Goal: Task Accomplishment & Management: Complete application form

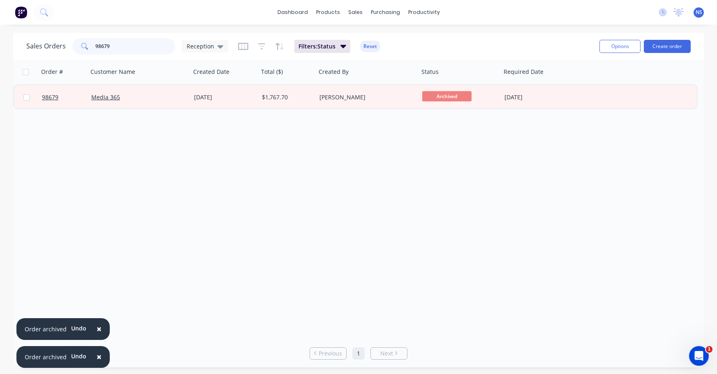
drag, startPoint x: 142, startPoint y: 49, endPoint x: 74, endPoint y: 40, distance: 68.4
click at [74, 40] on div "98679" at bounding box center [123, 46] width 103 height 16
type input "[GEOGRAPHIC_DATA]"
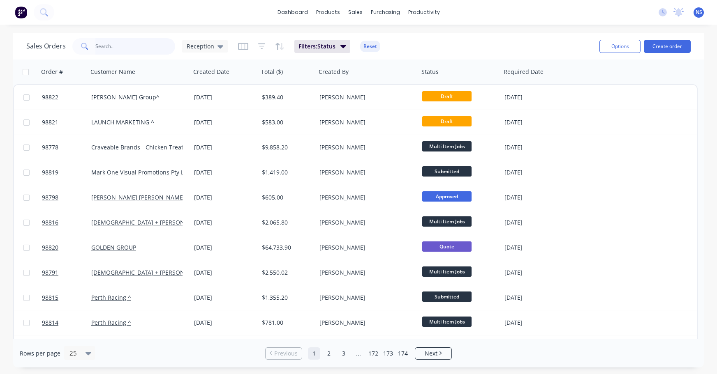
click at [120, 49] on input "text" at bounding box center [135, 46] width 80 height 16
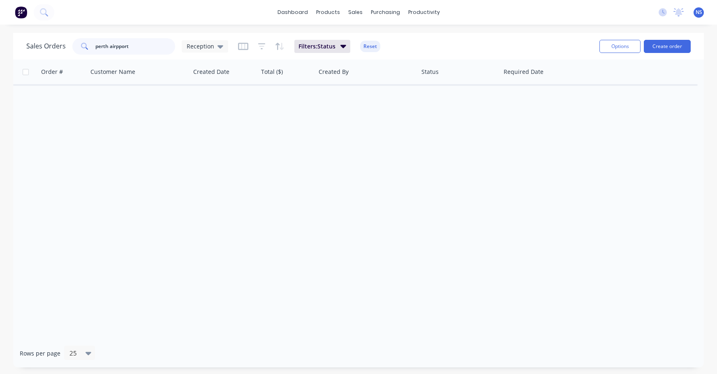
click at [117, 47] on input "perth airpport" at bounding box center [135, 46] width 80 height 16
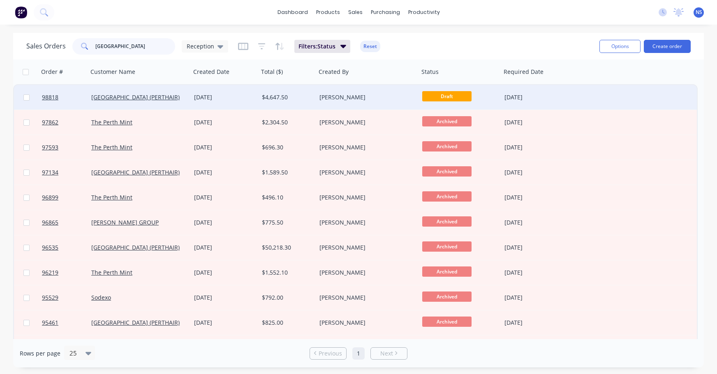
type input "[GEOGRAPHIC_DATA]"
click at [177, 99] on div "[GEOGRAPHIC_DATA] (PERTHAIR)" at bounding box center [136, 97] width 91 height 8
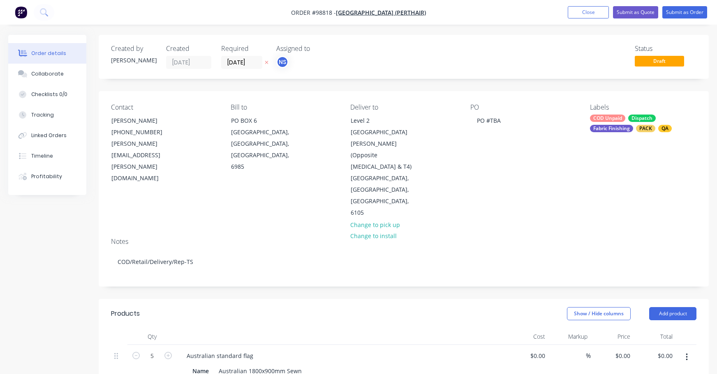
type input "$198.00"
type input "$990.00"
type input "$198.00"
type input "$990.00"
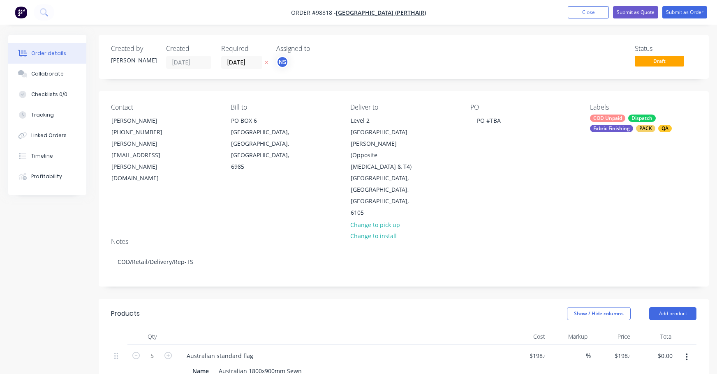
type input "$299.00"
type input "$1,794.00"
type input "$198.00"
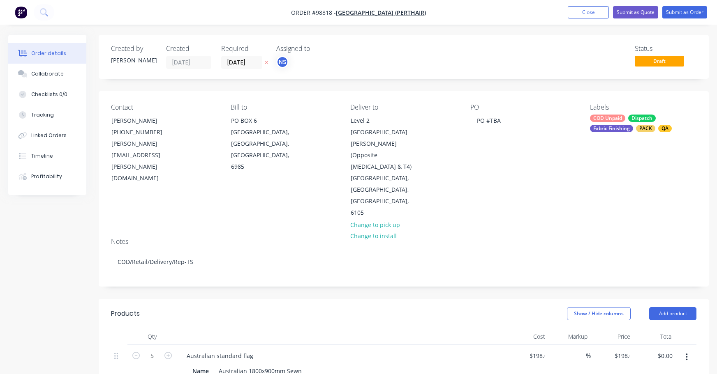
type input "$198.00"
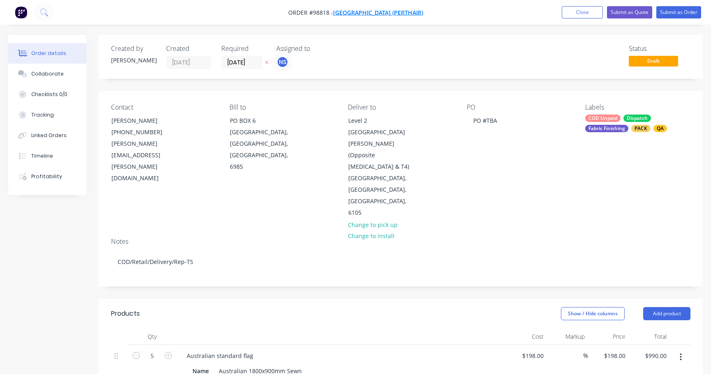
click at [390, 12] on span "[GEOGRAPHIC_DATA] (PERTHAIR)" at bounding box center [378, 13] width 90 height 8
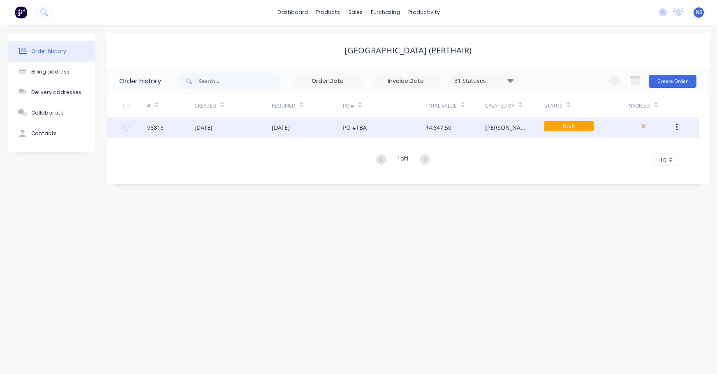
click at [322, 130] on div "[DATE]" at bounding box center [307, 127] width 71 height 21
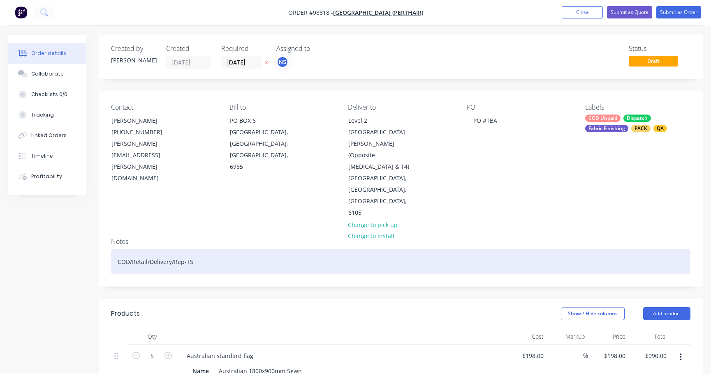
click at [129, 250] on div "COD/Retail/Delivery/Rep-TS" at bounding box center [400, 262] width 579 height 25
click at [145, 250] on div "ACC/Retail/Delivery/Rep-TS" at bounding box center [400, 262] width 579 height 25
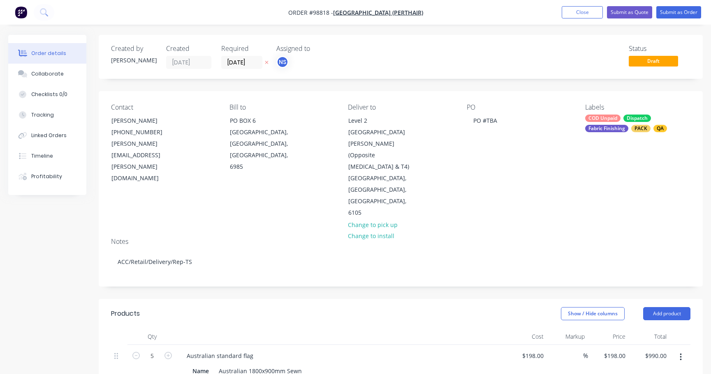
click at [617, 119] on div "COD Unpaid" at bounding box center [602, 118] width 35 height 7
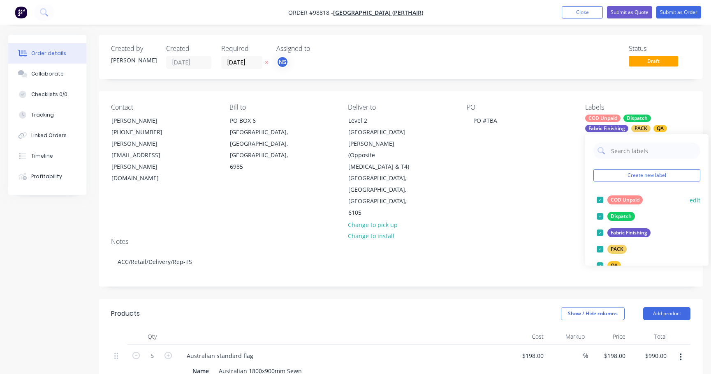
click at [601, 199] on div at bounding box center [599, 200] width 16 height 16
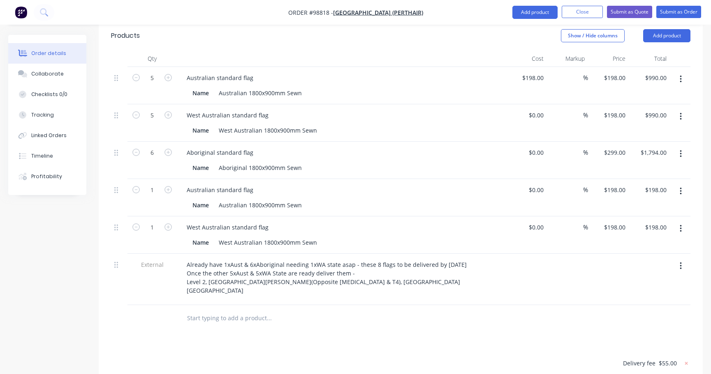
scroll to position [232, 0]
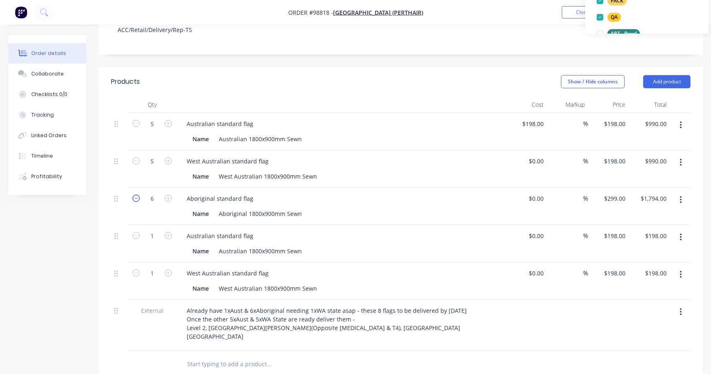
click at [136, 195] on icon "button" at bounding box center [135, 198] width 7 height 7
type input "3"
type input "$897.00"
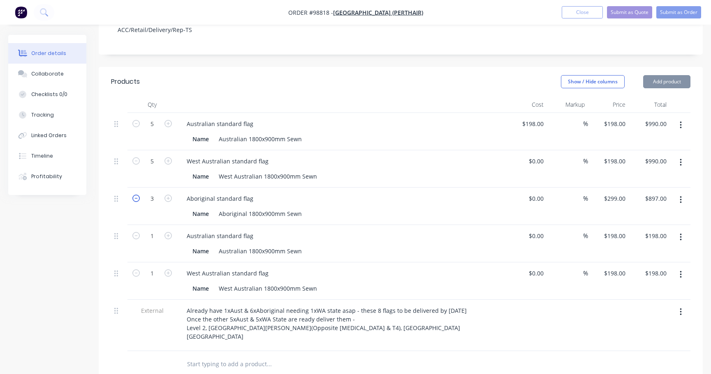
click at [136, 195] on icon "button" at bounding box center [135, 198] width 7 height 7
type input "2"
type input "$598.00"
click at [136, 195] on icon "button" at bounding box center [135, 198] width 7 height 7
type input "1"
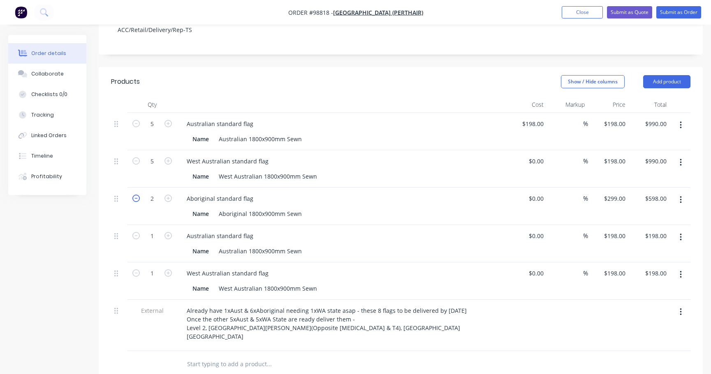
type input "$299.00"
click at [680, 234] on icon "button" at bounding box center [680, 237] width 2 height 7
click at [639, 303] on div "Delete" at bounding box center [650, 309] width 63 height 12
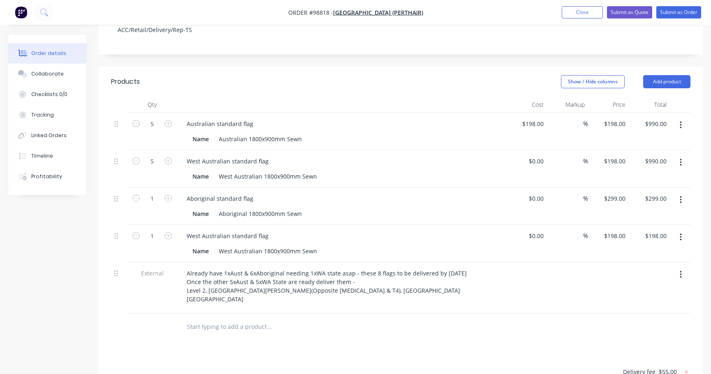
click at [681, 233] on icon "button" at bounding box center [680, 237] width 2 height 9
click at [636, 303] on div "Delete" at bounding box center [650, 309] width 63 height 12
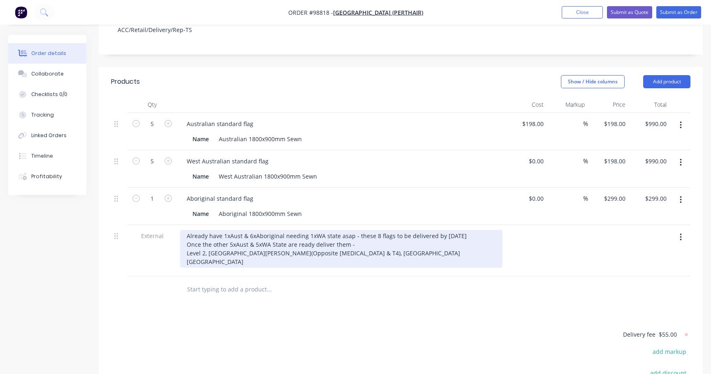
click at [250, 230] on div "Already have 1xAust & 6xAboriginal needing 1xWA state asap - these 8 flags to b…" at bounding box center [341, 249] width 322 height 38
drag, startPoint x: 247, startPoint y: 187, endPoint x: 259, endPoint y: 189, distance: 12.4
click at [247, 230] on div "Already have 1xAust & 1xAboriginal needing 1xWA state asap - these 8 flags to b…" at bounding box center [341, 249] width 322 height 38
drag, startPoint x: 320, startPoint y: 188, endPoint x: 349, endPoint y: 192, distance: 29.4
click at [321, 230] on div "Already have 1xAust & 1xAboriginal needing 1xWA state asap - these 8 flags to b…" at bounding box center [341, 249] width 322 height 38
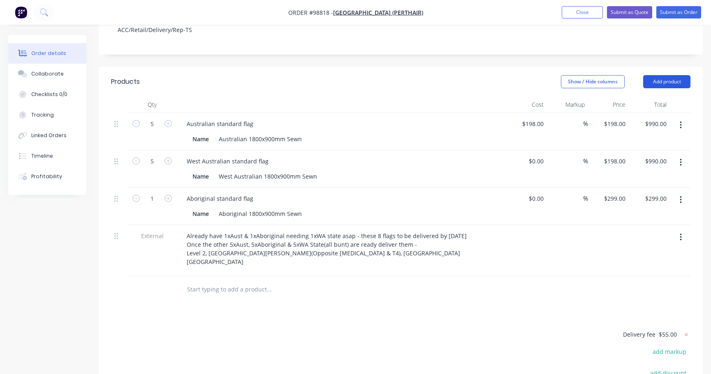
click at [675, 75] on button "Add product" at bounding box center [666, 81] width 47 height 13
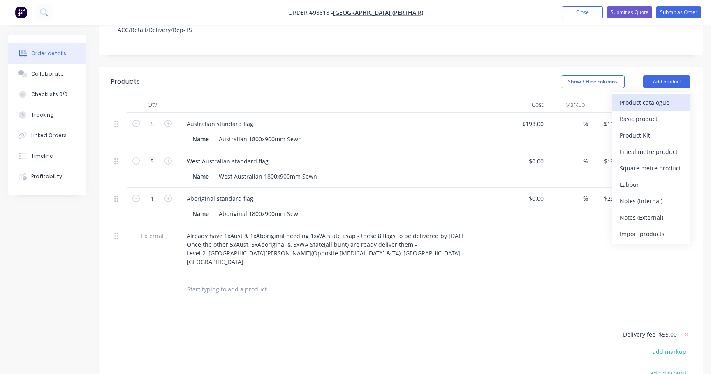
click at [639, 97] on div "Product catalogue" at bounding box center [650, 103] width 63 height 12
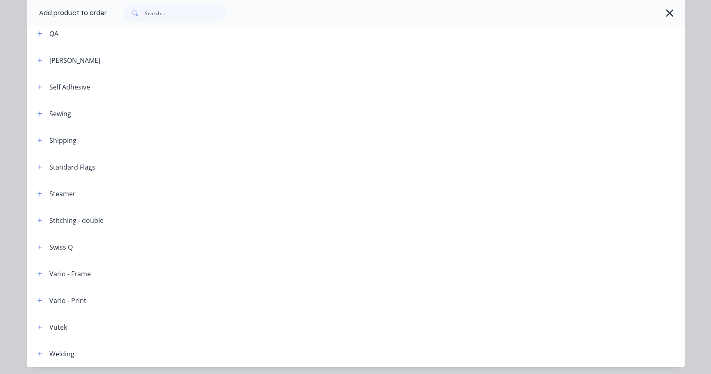
scroll to position [973, 0]
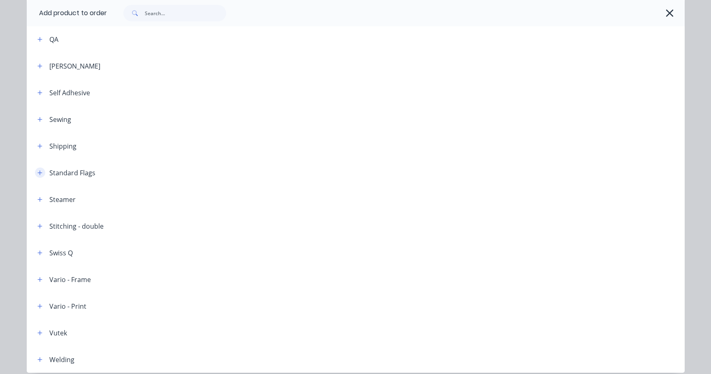
click at [37, 174] on icon "button" at bounding box center [39, 173] width 5 height 6
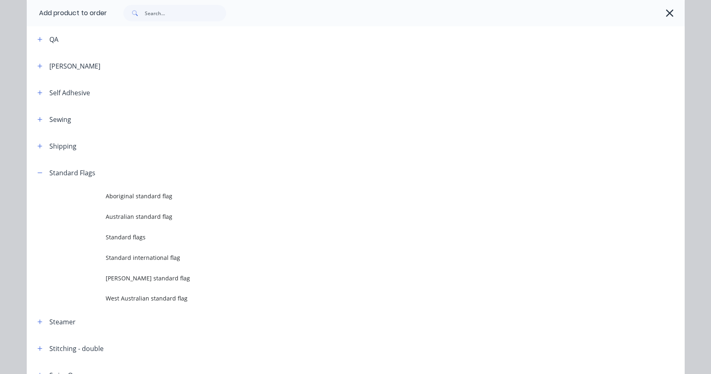
click at [121, 220] on span "Australian standard flag" at bounding box center [337, 217] width 463 height 9
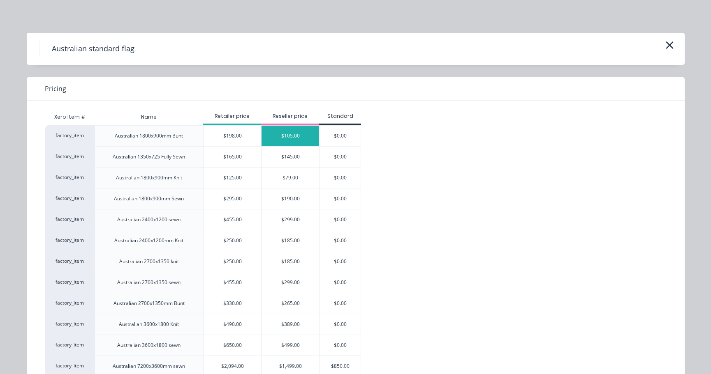
click at [290, 136] on div "$105.00" at bounding box center [290, 136] width 58 height 21
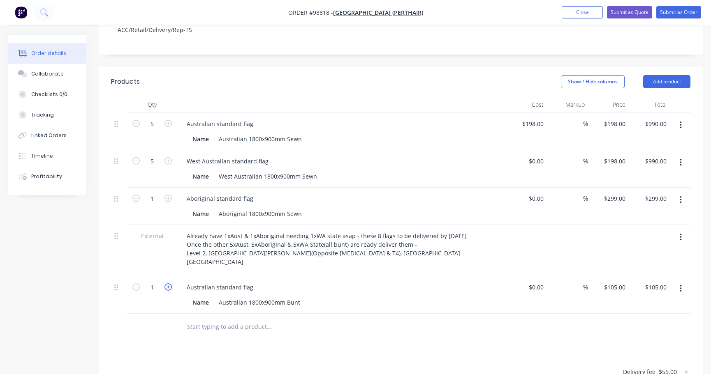
click at [168, 284] on icon "button" at bounding box center [167, 287] width 7 height 7
type input "2"
type input "$210.00"
click at [168, 284] on icon "button" at bounding box center [167, 287] width 7 height 7
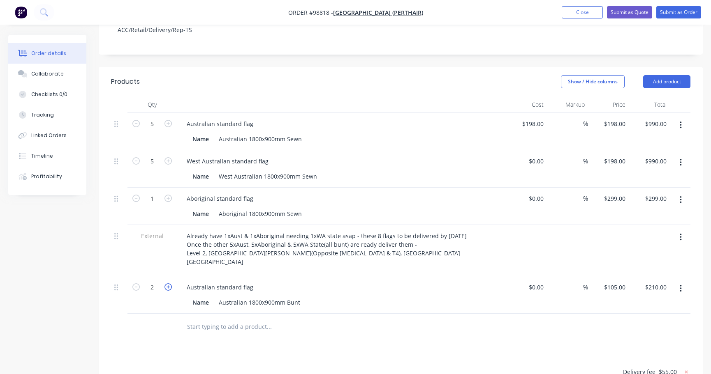
type input "4"
type input "$420.00"
click at [168, 284] on icon "button" at bounding box center [167, 287] width 7 height 7
type input "5"
type input "$525.00"
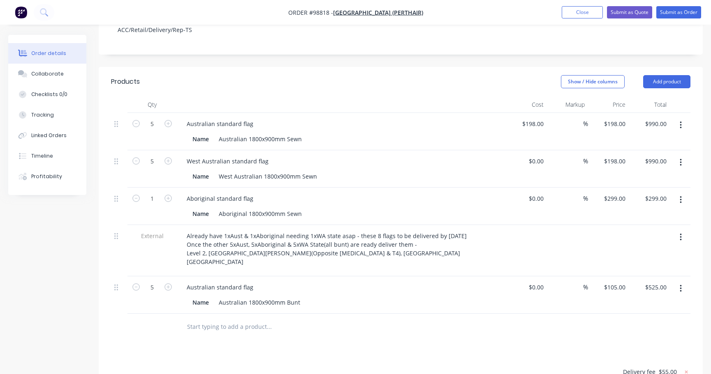
click at [213, 319] on input "text" at bounding box center [269, 327] width 164 height 16
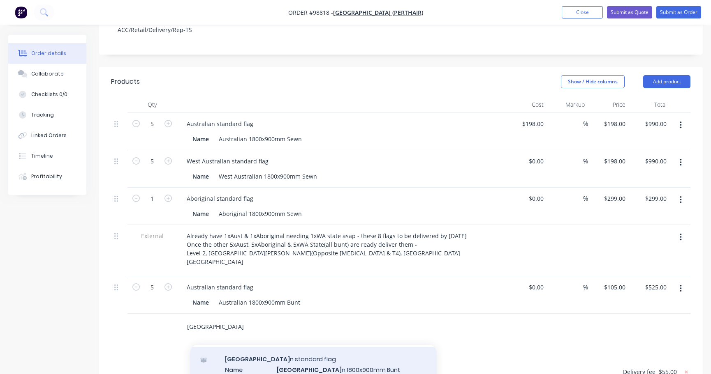
type input "[GEOGRAPHIC_DATA]"
click at [273, 347] on div "[GEOGRAPHIC_DATA] n standard flag Name [GEOGRAPHIC_DATA] n 1800x900mm Bunt Prod…" at bounding box center [313, 369] width 247 height 45
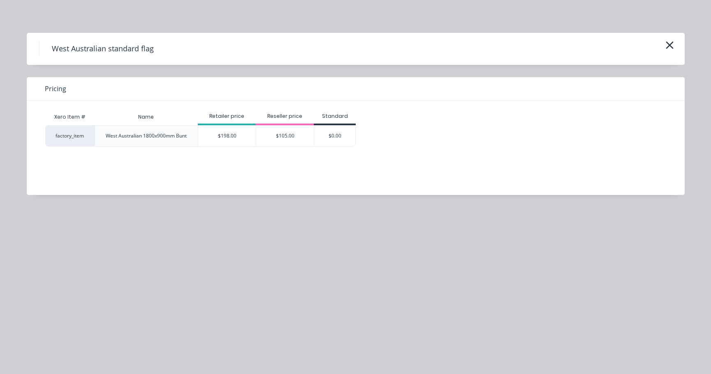
click at [282, 132] on div "$105.00" at bounding box center [285, 136] width 58 height 21
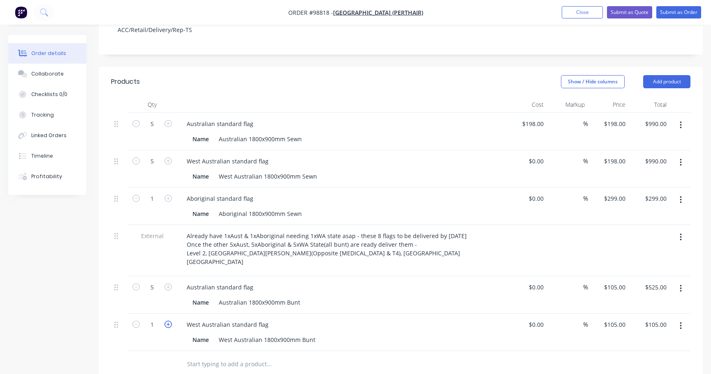
click at [168, 321] on icon "button" at bounding box center [167, 324] width 7 height 7
type input "2"
type input "$210.00"
click at [168, 321] on icon "button" at bounding box center [167, 324] width 7 height 7
type input "3"
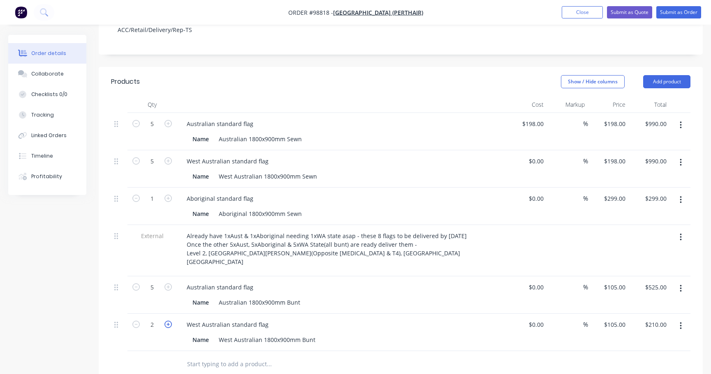
type input "$315.00"
click at [168, 321] on icon "button" at bounding box center [167, 324] width 7 height 7
type input "4"
type input "$420.00"
click at [168, 321] on icon "button" at bounding box center [167, 324] width 7 height 7
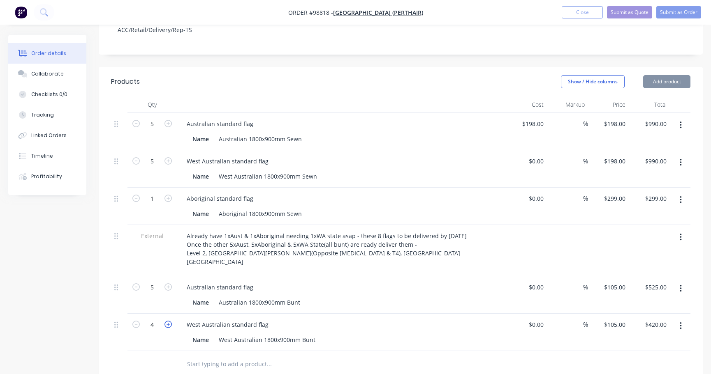
type input "5"
type input "$525.00"
click at [136, 120] on icon "button" at bounding box center [135, 123] width 7 height 7
type input "4"
type input "$792.00"
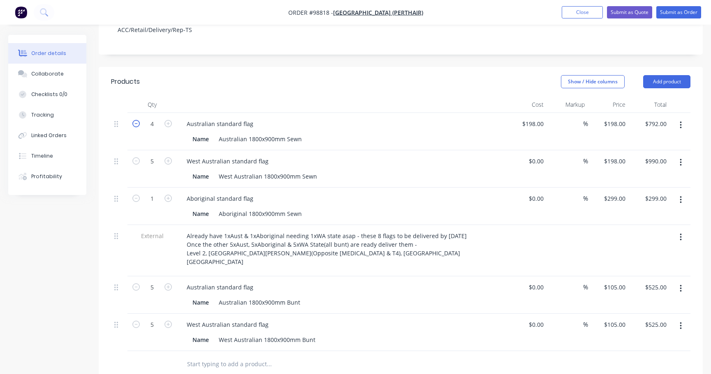
click at [136, 120] on icon "button" at bounding box center [135, 123] width 7 height 7
type input "3"
type input "$594.00"
click at [136, 120] on icon "button" at bounding box center [135, 123] width 7 height 7
type input "2"
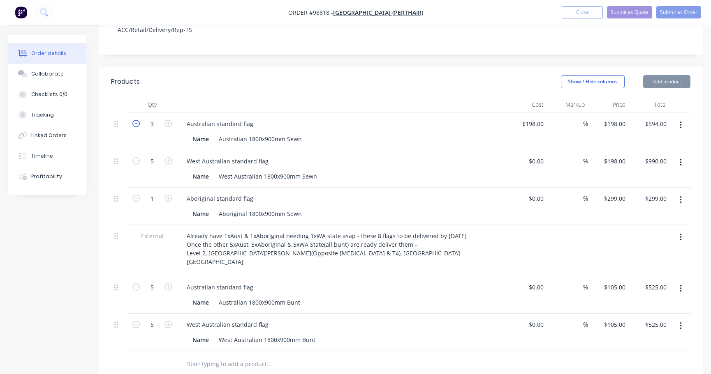
type input "$396.00"
click at [136, 120] on icon "button" at bounding box center [135, 123] width 7 height 7
type input "1"
type input "$198.00"
click at [136, 157] on icon "button" at bounding box center [135, 160] width 7 height 7
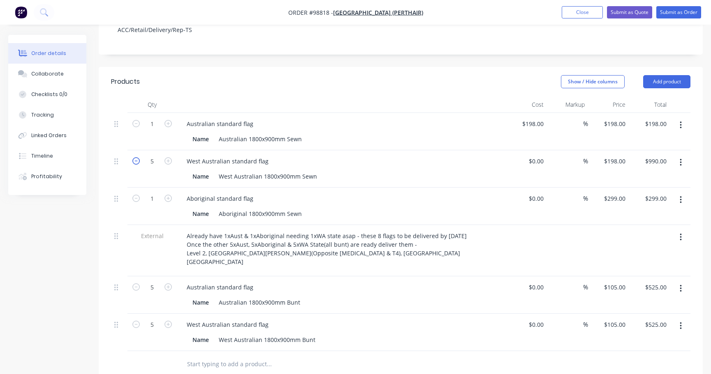
type input "4"
type input "$792.00"
click at [136, 157] on icon "button" at bounding box center [135, 160] width 7 height 7
type input "3"
type input "$594.00"
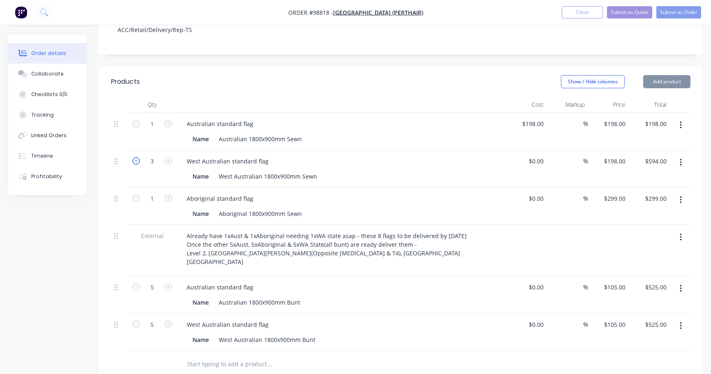
click at [136, 157] on icon "button" at bounding box center [135, 160] width 7 height 7
type input "2"
type input "$396.00"
click at [136, 157] on icon "button" at bounding box center [135, 160] width 7 height 7
type input "1"
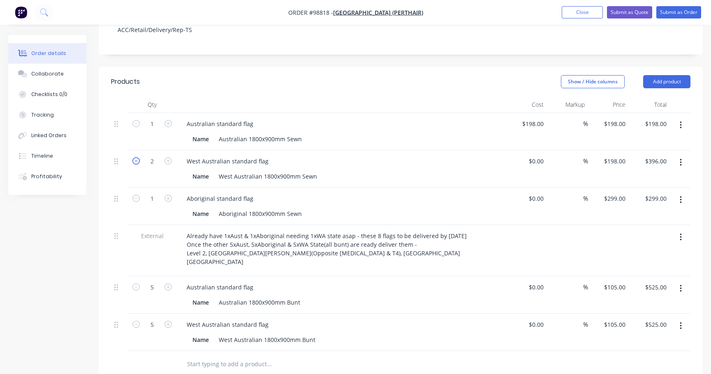
type input "$198.00"
click at [198, 356] on input "text" at bounding box center [269, 364] width 164 height 16
type input "[DEMOGRAPHIC_DATA]"
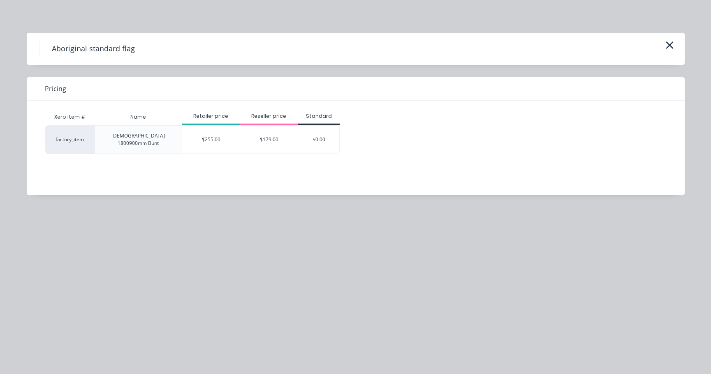
click at [266, 135] on div "$179.00" at bounding box center [269, 140] width 58 height 28
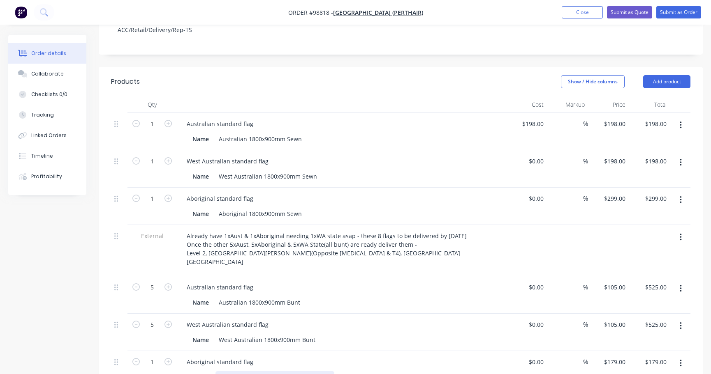
drag, startPoint x: 260, startPoint y: 311, endPoint x: 280, endPoint y: 321, distance: 22.4
click at [260, 372] on div "[DEMOGRAPHIC_DATA] 1800900mm Bunt" at bounding box center [274, 378] width 119 height 12
click at [169, 358] on icon "button" at bounding box center [167, 361] width 7 height 7
type input "2"
type input "$358.00"
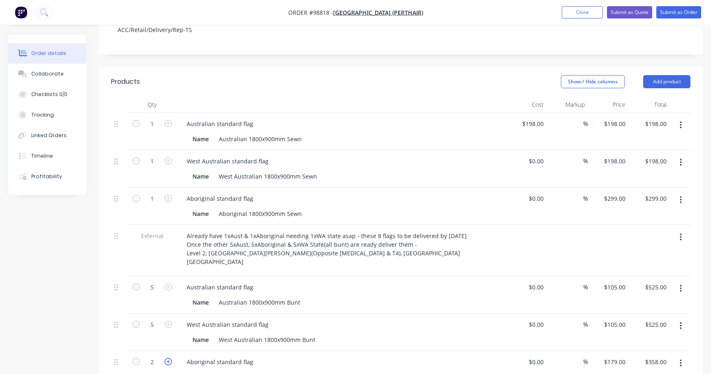
click at [169, 358] on icon "button" at bounding box center [167, 361] width 7 height 7
type input "3"
type input "$537.00"
click at [169, 358] on icon "button" at bounding box center [167, 361] width 7 height 7
type input "4"
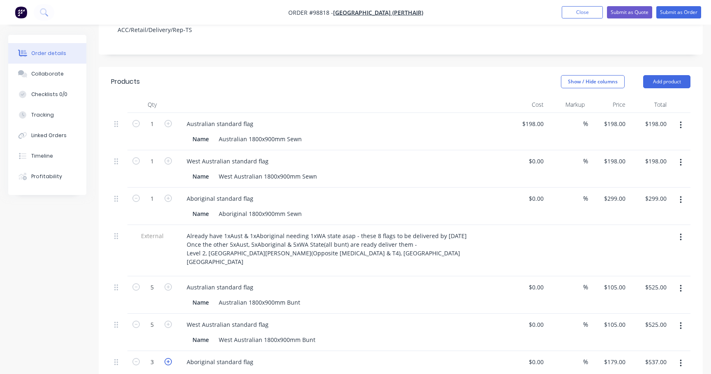
type input "$716.00"
click at [169, 358] on icon "button" at bounding box center [167, 361] width 7 height 7
type input "5"
type input "$895.00"
click at [169, 358] on icon "button" at bounding box center [167, 361] width 7 height 7
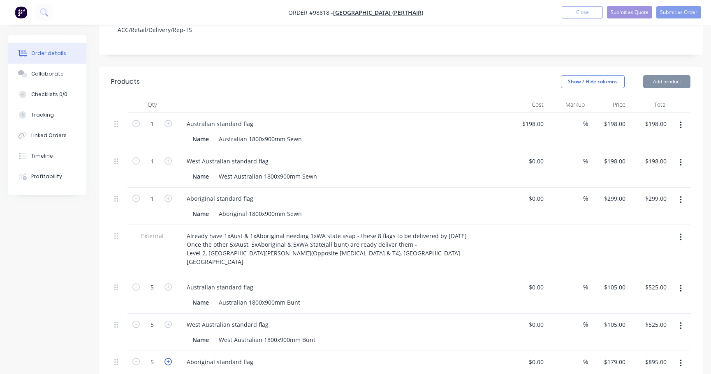
type input "6"
type input "$1,074.00"
click at [139, 358] on icon "button" at bounding box center [135, 361] width 7 height 7
type input "5"
type input "$895.00"
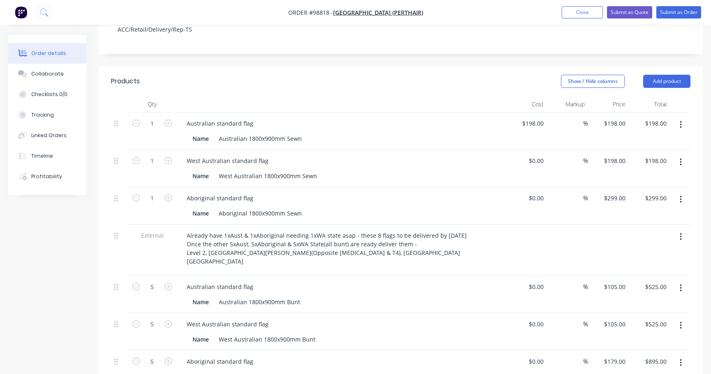
scroll to position [248, 0]
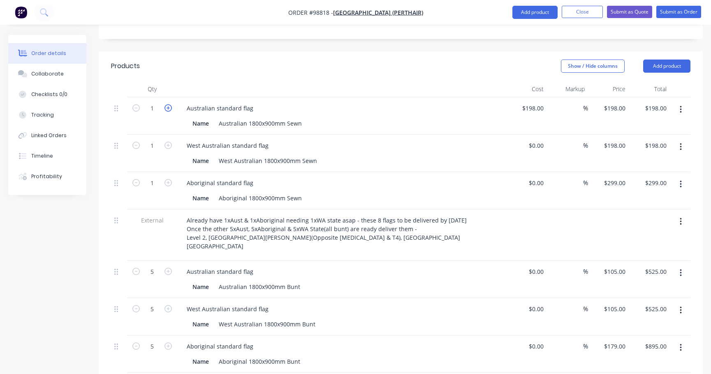
click at [166, 104] on icon "button" at bounding box center [167, 107] width 7 height 7
type input "2"
type input "$396.00"
click at [166, 104] on icon "button" at bounding box center [167, 107] width 7 height 7
type input "3"
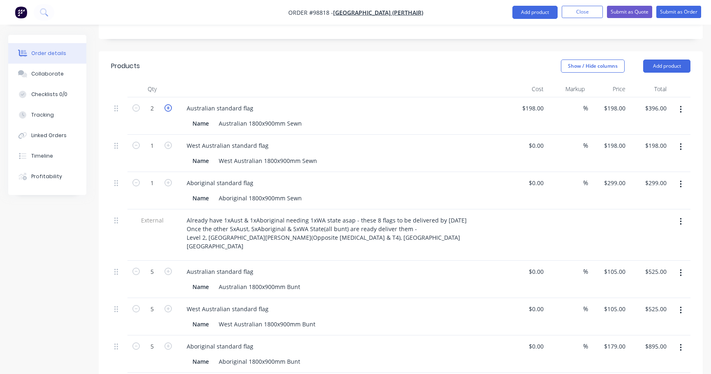
type input "$594.00"
click at [167, 104] on icon "button" at bounding box center [167, 107] width 7 height 7
type input "4"
type input "$792.00"
click at [167, 104] on icon "button" at bounding box center [167, 107] width 7 height 7
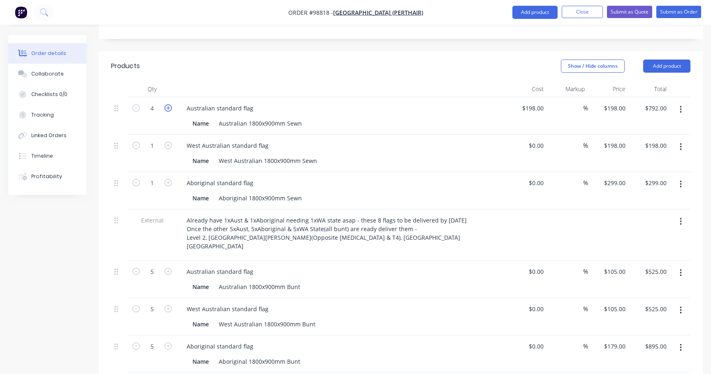
type input "5"
type input "$990.00"
click at [169, 142] on icon "button" at bounding box center [167, 145] width 7 height 7
type input "2"
type input "$396.00"
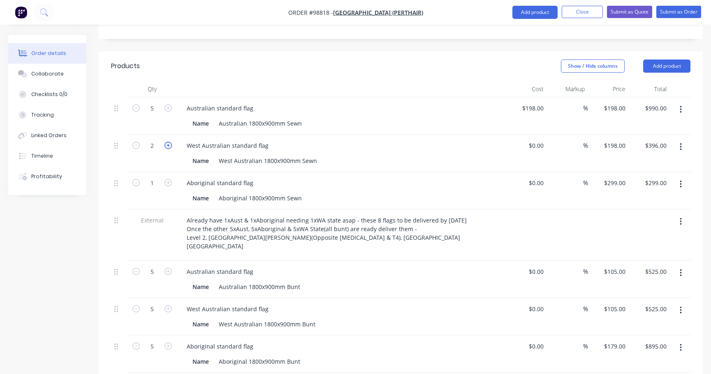
click at [169, 142] on icon "button" at bounding box center [167, 145] width 7 height 7
type input "3"
type input "$594.00"
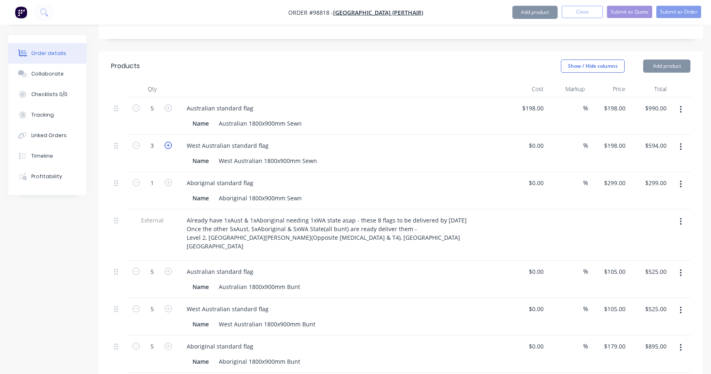
click at [169, 142] on icon "button" at bounding box center [167, 145] width 7 height 7
type input "4"
type input "$792.00"
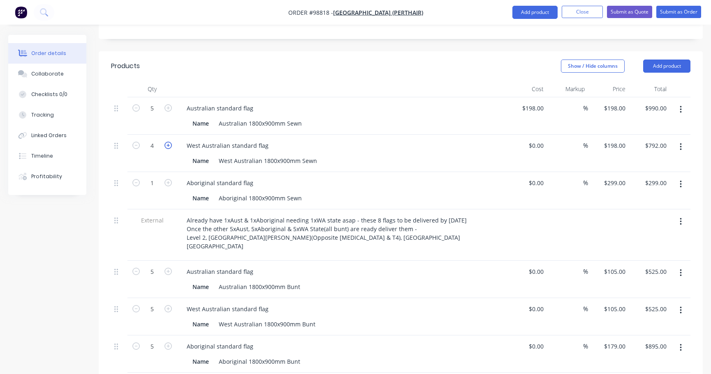
click at [169, 142] on icon "button" at bounding box center [167, 145] width 7 height 7
type input "5"
type input "$990.00"
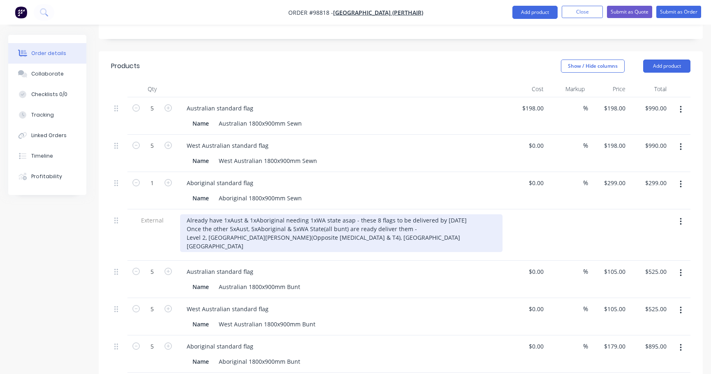
click at [344, 215] on div "Already have 1xAust & 1xAboriginal needing 1xWA state asap - these 8 flags to b…" at bounding box center [341, 234] width 322 height 38
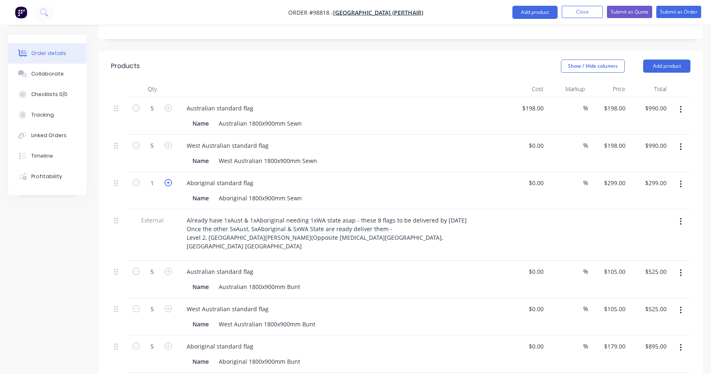
click at [169, 179] on icon "button" at bounding box center [167, 182] width 7 height 7
type input "2"
type input "$598.00"
click at [169, 179] on icon "button" at bounding box center [167, 182] width 7 height 7
type input "3"
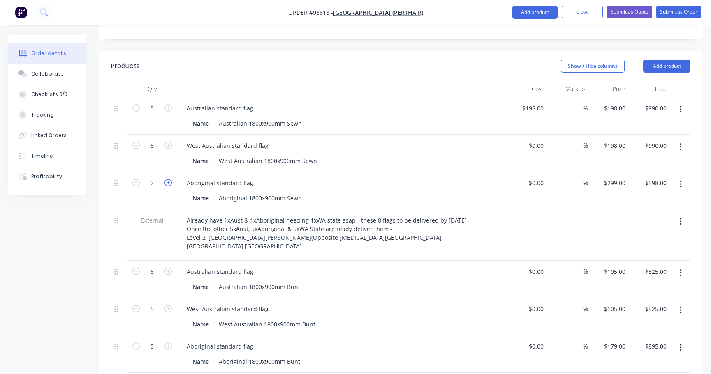
type input "$897.00"
click at [137, 179] on icon "button" at bounding box center [135, 182] width 7 height 7
type input "2"
type input "$598.00"
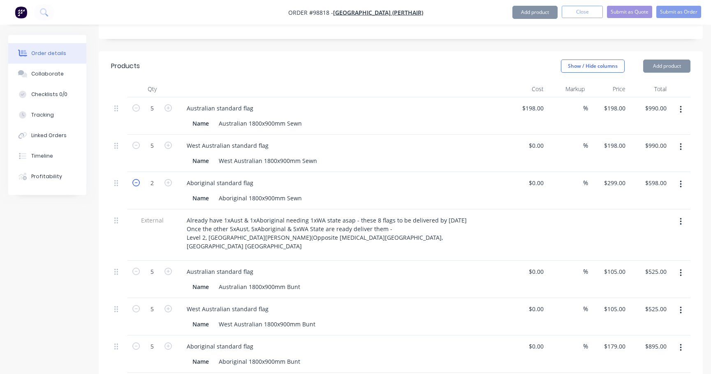
click at [137, 179] on icon "button" at bounding box center [135, 182] width 7 height 7
type input "1"
type input "$299.00"
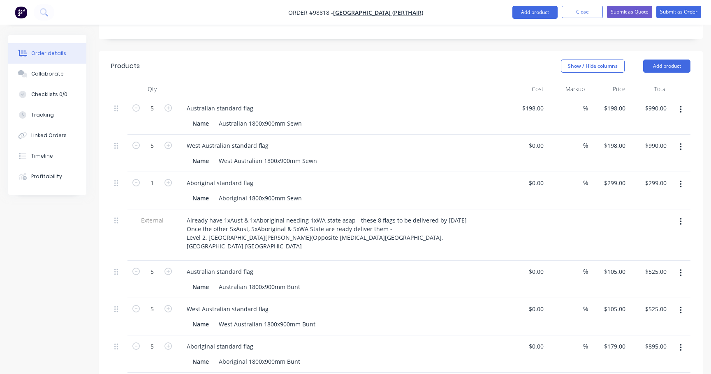
click at [679, 269] on icon "button" at bounding box center [680, 273] width 2 height 9
click at [648, 338] on div "Delete" at bounding box center [650, 344] width 63 height 12
click at [681, 269] on icon "button" at bounding box center [680, 273] width 2 height 9
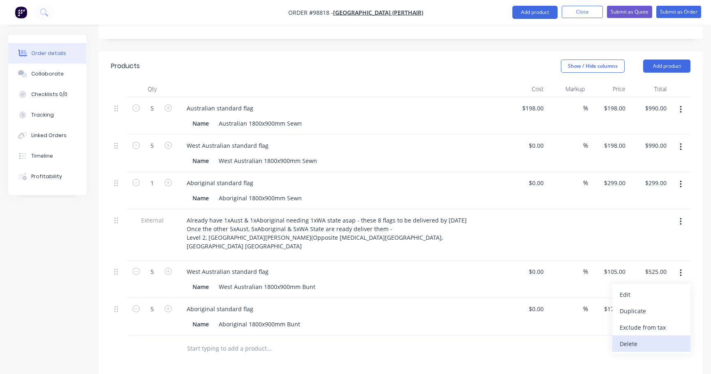
click at [649, 338] on div "Delete" at bounding box center [650, 344] width 63 height 12
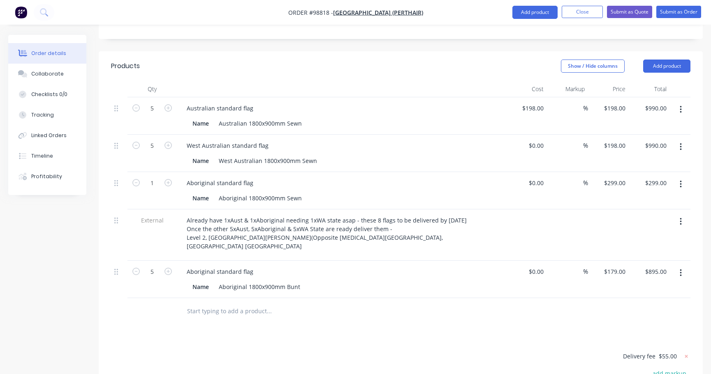
click at [680, 269] on icon "button" at bounding box center [680, 273] width 2 height 9
click at [656, 338] on div "Delete" at bounding box center [650, 344] width 63 height 12
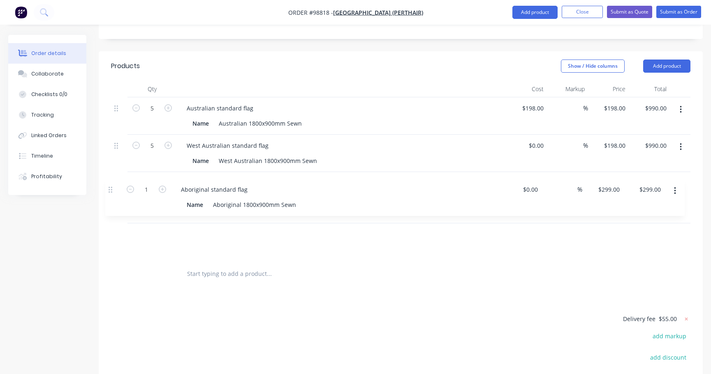
drag, startPoint x: 117, startPoint y: 126, endPoint x: 111, endPoint y: 192, distance: 66.4
click at [111, 192] on div "5 Australian standard flag Name Australian 1800x900mm Sewn $198.00 $198.00 % $1…" at bounding box center [400, 179] width 579 height 164
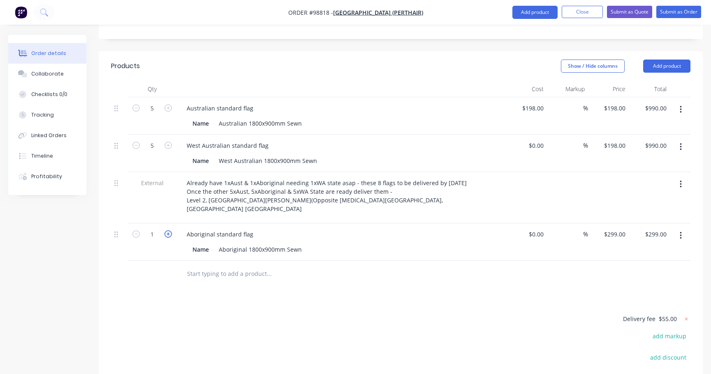
click at [166, 231] on icon "button" at bounding box center [167, 234] width 7 height 7
type input "2"
type input "$598.00"
click at [166, 231] on icon "button" at bounding box center [167, 234] width 7 height 7
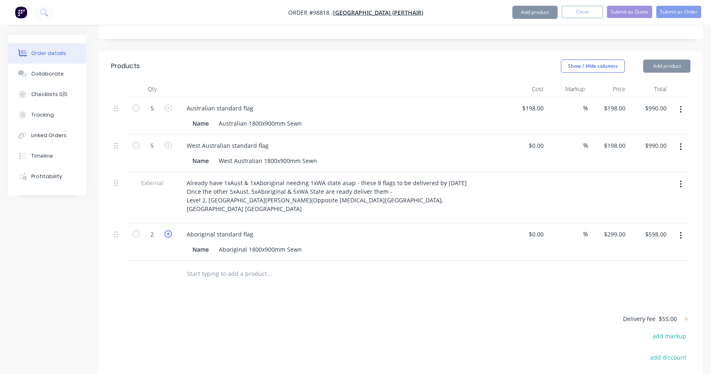
type input "3"
type input "$897.00"
click at [166, 231] on icon "button" at bounding box center [167, 234] width 7 height 7
type input "4"
type input "$1,196.00"
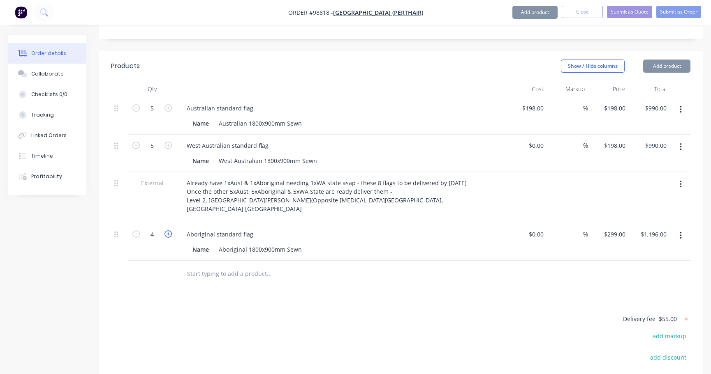
click at [166, 231] on icon "button" at bounding box center [167, 234] width 7 height 7
type input "5"
type input "$1,495.00"
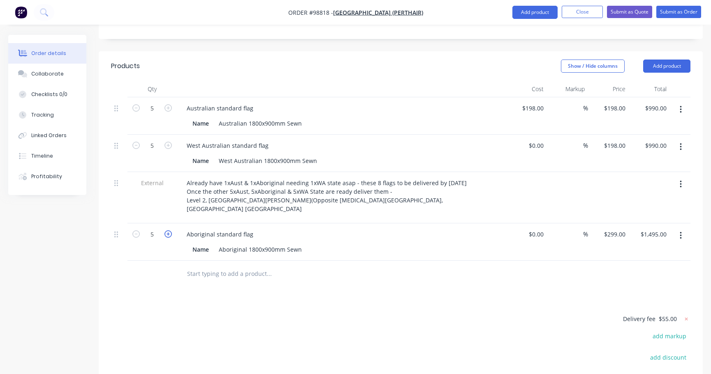
click at [166, 231] on icon "button" at bounding box center [167, 234] width 7 height 7
type input "6"
type input "$1,794.00"
click at [219, 266] on input "text" at bounding box center [269, 274] width 164 height 16
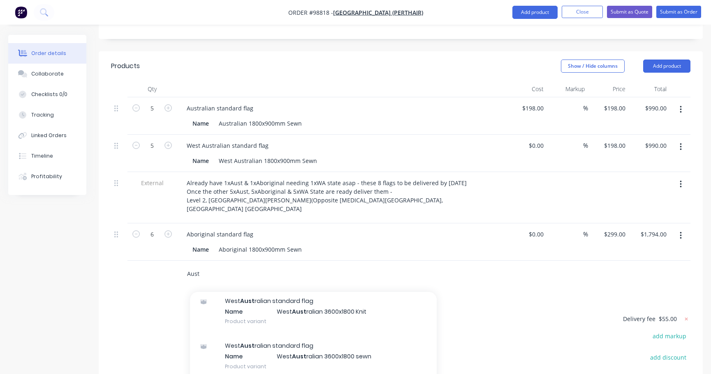
scroll to position [0, 0]
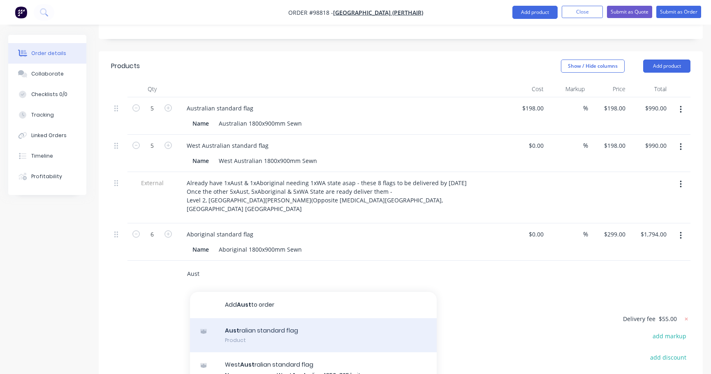
type input "Aust"
click at [262, 319] on div "Aust ralian standard flag Product" at bounding box center [313, 336] width 247 height 35
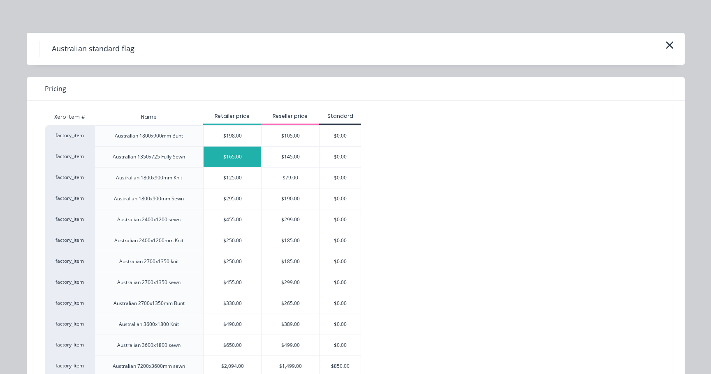
click at [251, 159] on div "$165.00" at bounding box center [232, 157] width 58 height 21
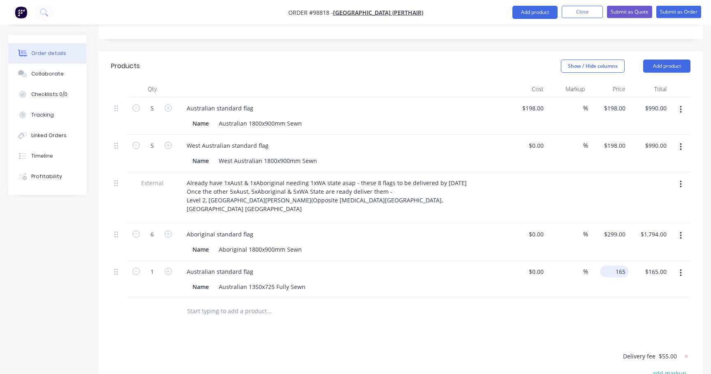
click at [615, 266] on input "165" at bounding box center [615, 272] width 25 height 12
type input "$198.00"
type input "198.00"
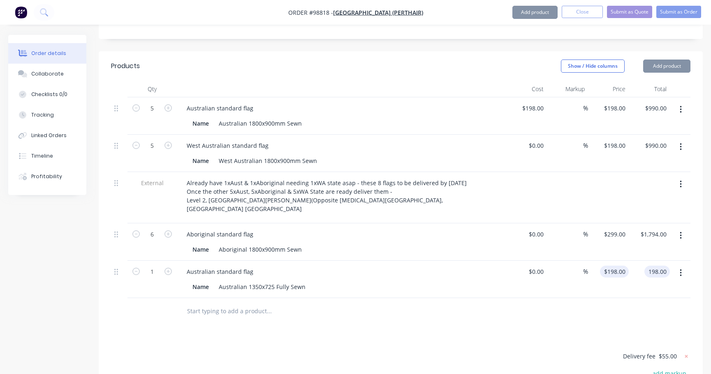
type input "$198.00"
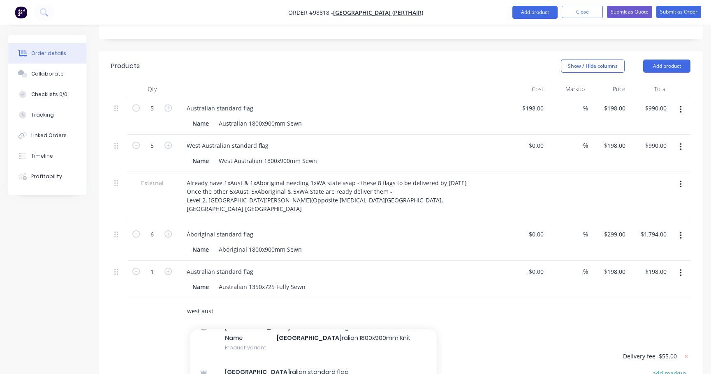
scroll to position [141, 0]
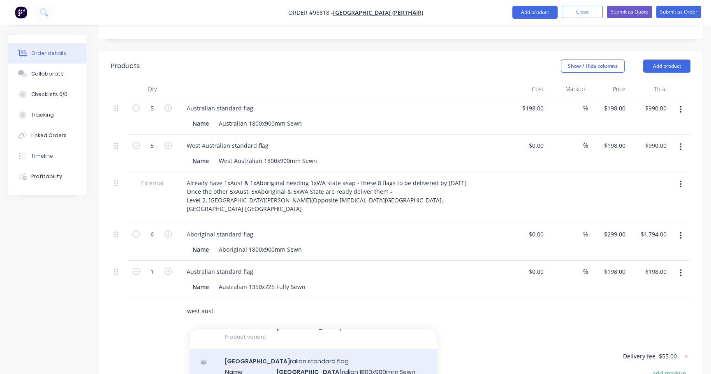
type input "west aust"
click at [308, 349] on div "West Aust ralian standard flag Name West Aust ralian 1800x900mm Sewn Product va…" at bounding box center [313, 371] width 247 height 45
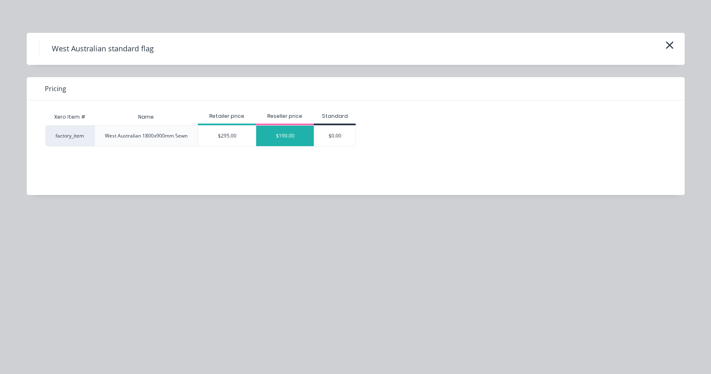
click at [287, 133] on div "$190.00" at bounding box center [285, 136] width 58 height 21
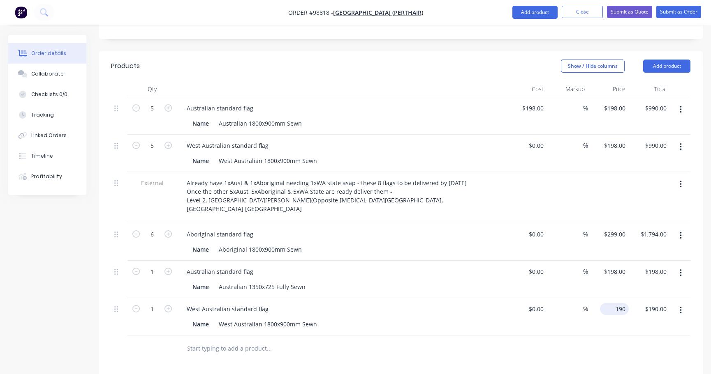
click at [620, 303] on input "190" at bounding box center [615, 309] width 25 height 12
type input "$198.00"
type input "198.00"
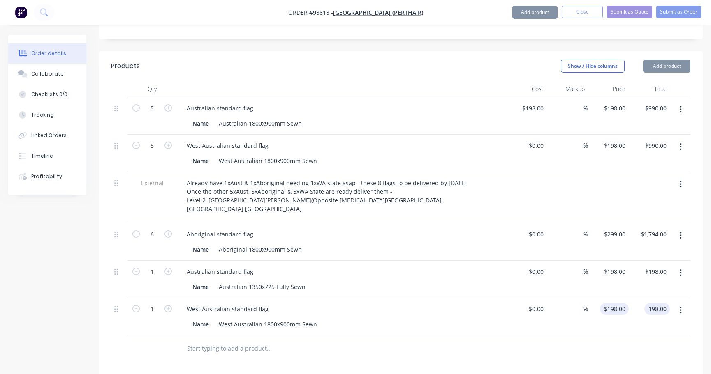
type input "$198.00"
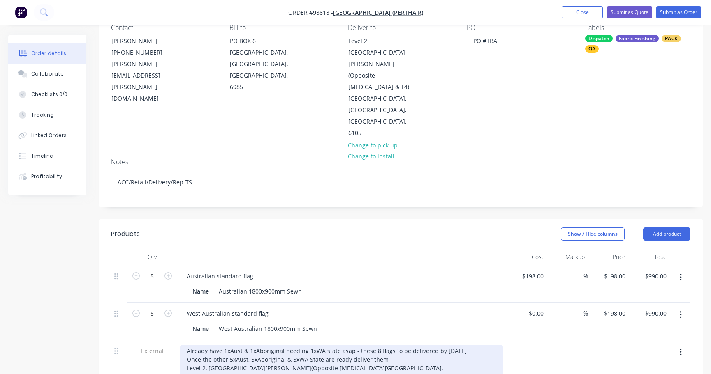
scroll to position [0, 0]
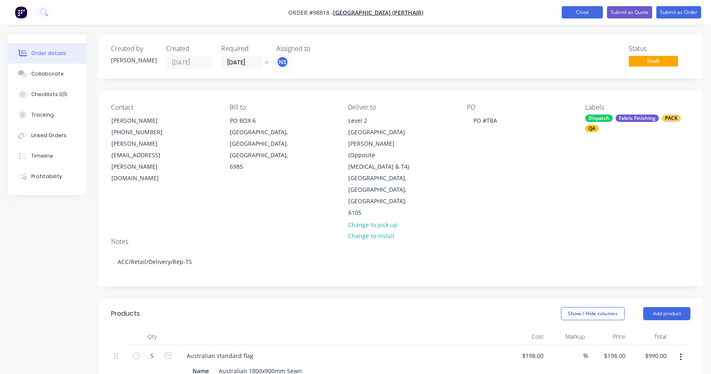
click at [581, 14] on button "Close" at bounding box center [581, 12] width 41 height 12
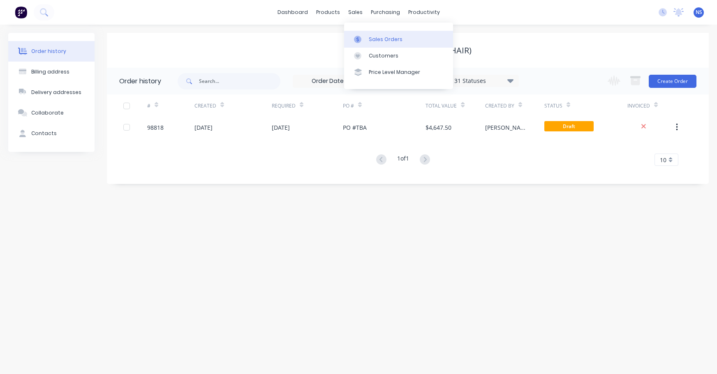
click at [380, 36] on div "Sales Orders" at bounding box center [386, 39] width 34 height 7
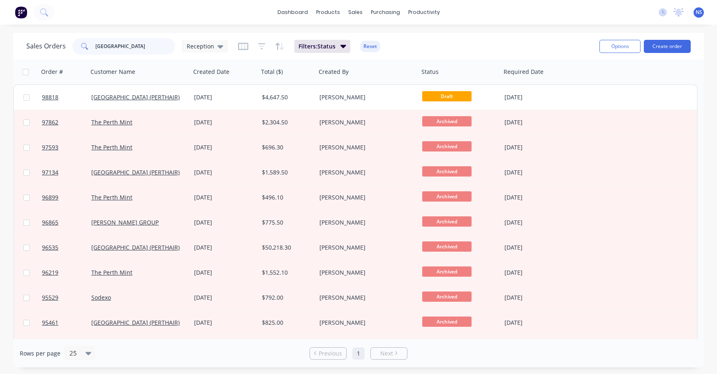
drag, startPoint x: 143, startPoint y: 46, endPoint x: 64, endPoint y: 24, distance: 82.2
click at [64, 24] on div "dashboard products sales purchasing productivity dashboard products Product Cat…" at bounding box center [358, 187] width 717 height 374
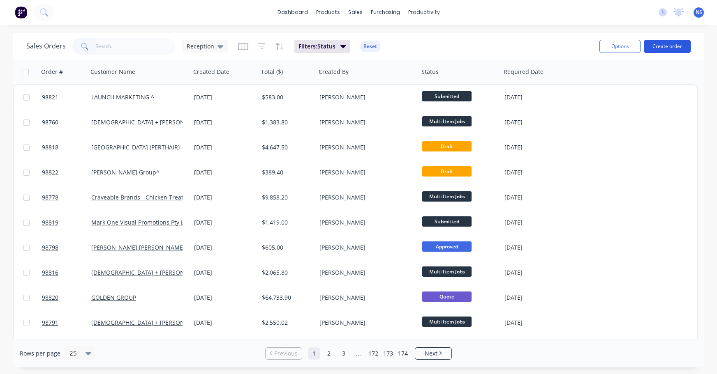
click at [668, 47] on button "Create order" at bounding box center [667, 46] width 47 height 13
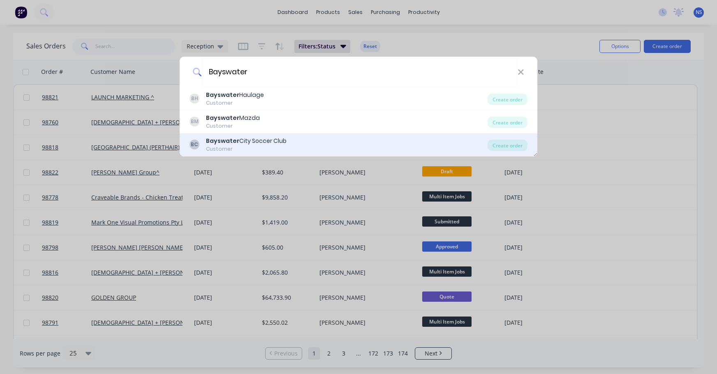
type input "Bayswater"
click at [296, 138] on div "BC Bayswater City Soccer Club Customer" at bounding box center [338, 145] width 298 height 16
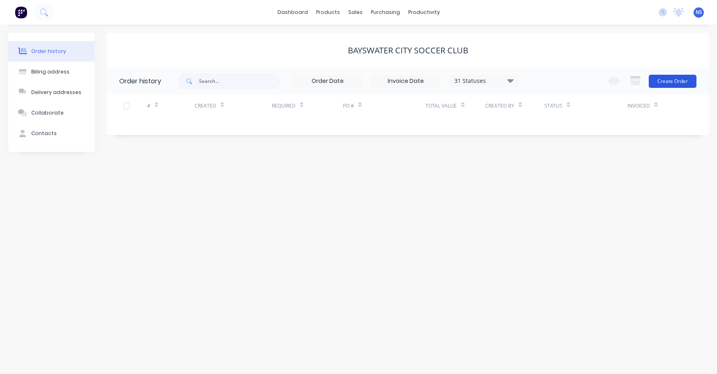
click at [673, 81] on button "Create Order" at bounding box center [673, 81] width 48 height 13
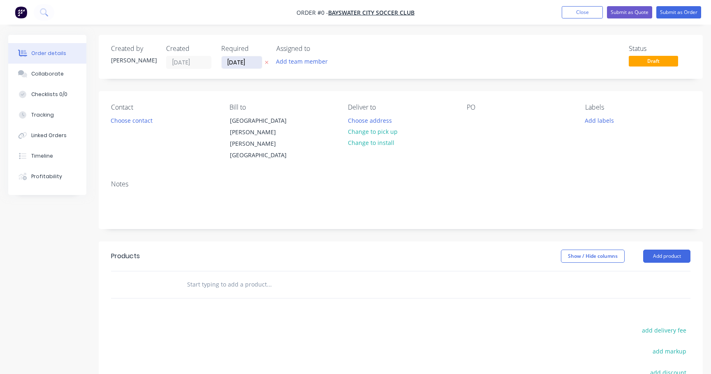
click at [241, 62] on input "[DATE]" at bounding box center [242, 62] width 40 height 12
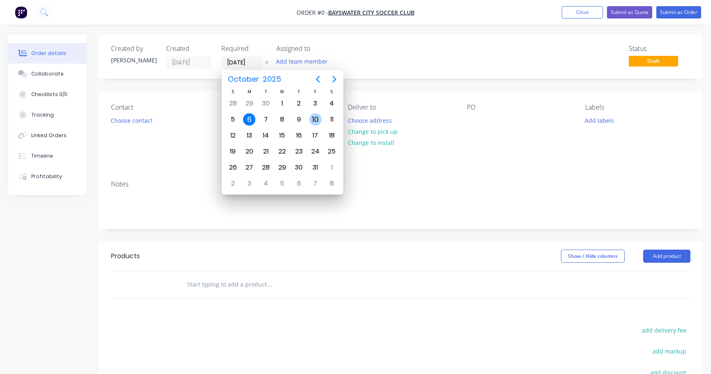
click at [317, 120] on div "10" at bounding box center [315, 119] width 12 height 12
type input "[DATE]"
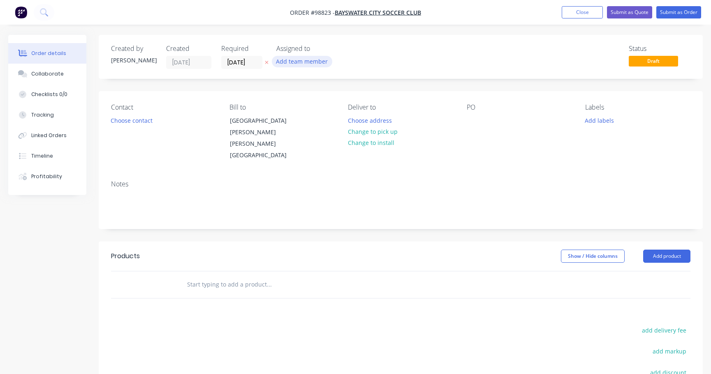
click at [298, 60] on button "Add team member" at bounding box center [302, 61] width 60 height 11
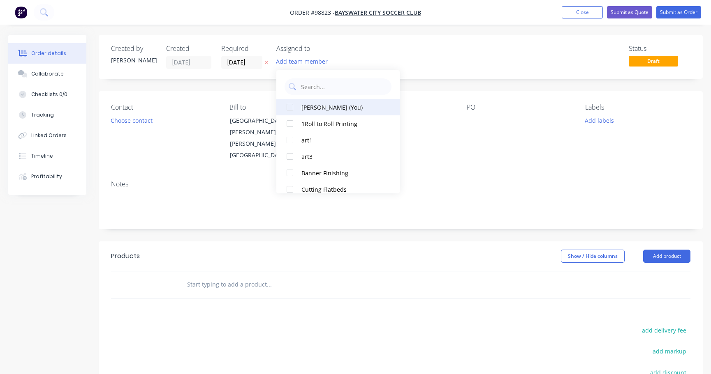
click at [317, 108] on div "[PERSON_NAME] (You)" at bounding box center [342, 107] width 82 height 9
click at [146, 122] on button "Choose contact" at bounding box center [131, 120] width 51 height 11
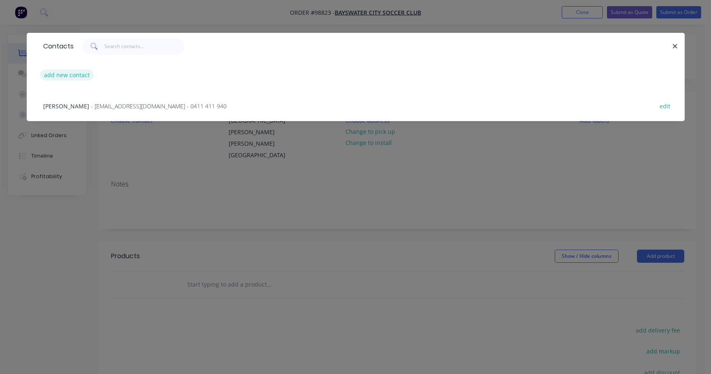
click at [74, 76] on button "add new contact" at bounding box center [67, 74] width 54 height 11
select select "AU"
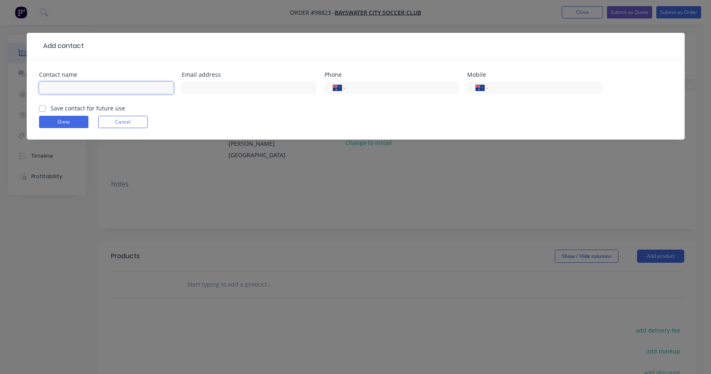
click at [77, 88] on input "text" at bounding box center [106, 88] width 134 height 12
type input "[PERSON_NAME]"
click at [192, 85] on input "text" at bounding box center [249, 88] width 134 height 12
paste input "[PERSON_NAME] <[EMAIL_ADDRESS][DOMAIN_NAME]>"
drag, startPoint x: 218, startPoint y: 88, endPoint x: 178, endPoint y: 88, distance: 40.7
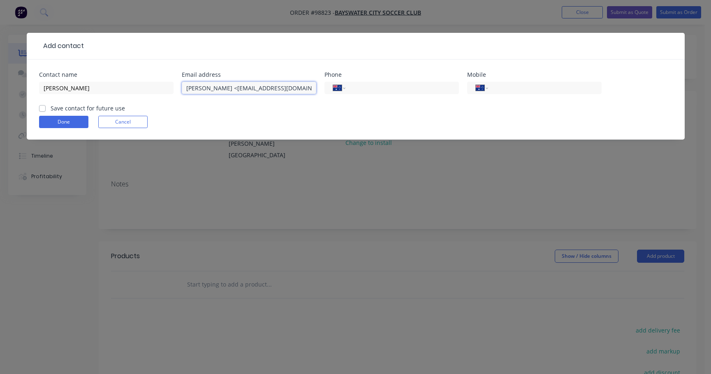
click at [178, 88] on div "Contact name [PERSON_NAME] Email address [PERSON_NAME] <[EMAIL_ADDRESS][DOMAIN_…" at bounding box center [355, 88] width 633 height 32
click at [254, 88] on input "[EMAIL_ADDRESS][DOMAIN_NAME]>" at bounding box center [249, 88] width 134 height 12
type input "[EMAIL_ADDRESS][DOMAIN_NAME]"
click at [509, 87] on input "tel" at bounding box center [543, 87] width 99 height 9
type input "0481 238 964"
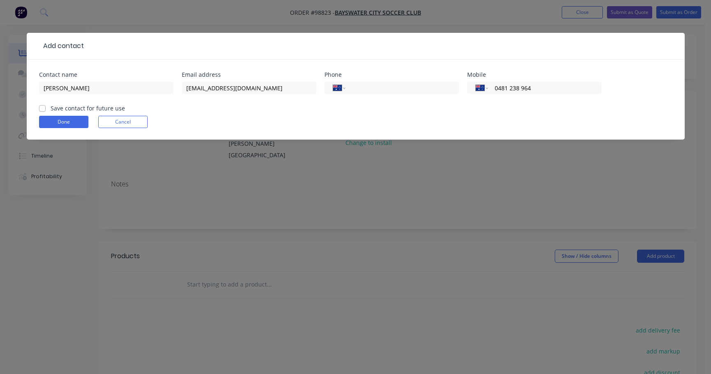
click at [51, 109] on label "Save contact for future use" at bounding box center [88, 108] width 74 height 9
click at [41, 109] on input "Save contact for future use" at bounding box center [42, 108] width 7 height 8
checkbox input "true"
click at [58, 122] on button "Done" at bounding box center [63, 122] width 49 height 12
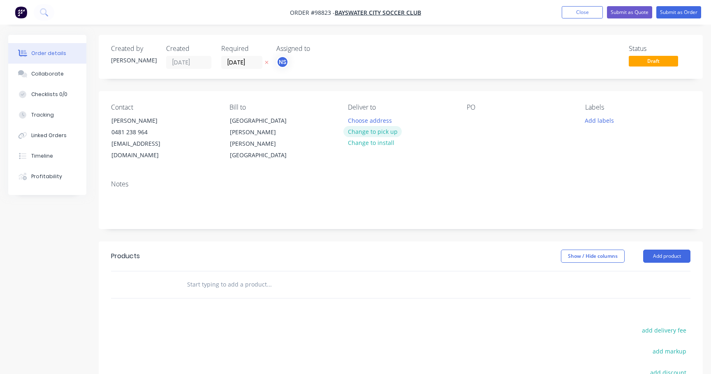
click at [367, 130] on button "Change to pick up" at bounding box center [372, 131] width 58 height 11
click at [357, 120] on div at bounding box center [354, 121] width 13 height 12
click at [471, 121] on div at bounding box center [473, 121] width 13 height 12
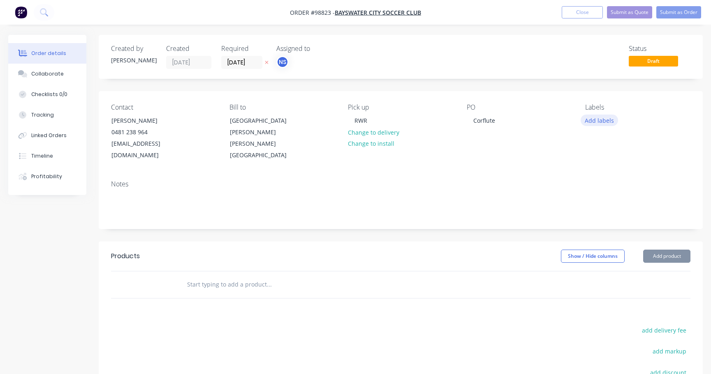
click at [593, 122] on button "Add labels" at bounding box center [599, 120] width 38 height 11
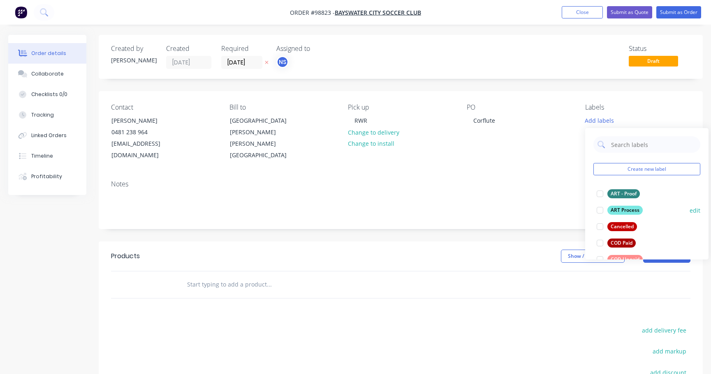
click at [599, 211] on div at bounding box center [599, 210] width 16 height 16
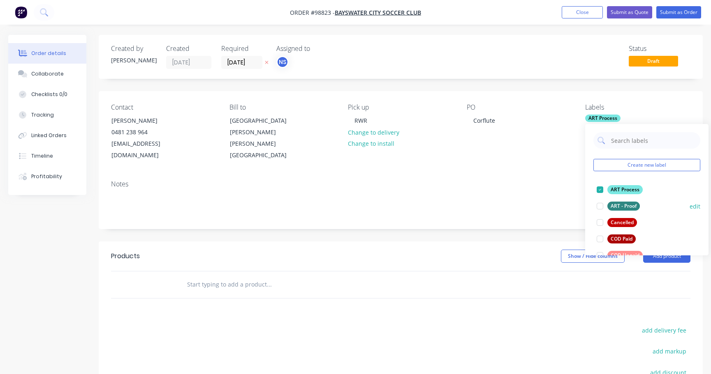
click at [598, 205] on div at bounding box center [599, 206] width 16 height 16
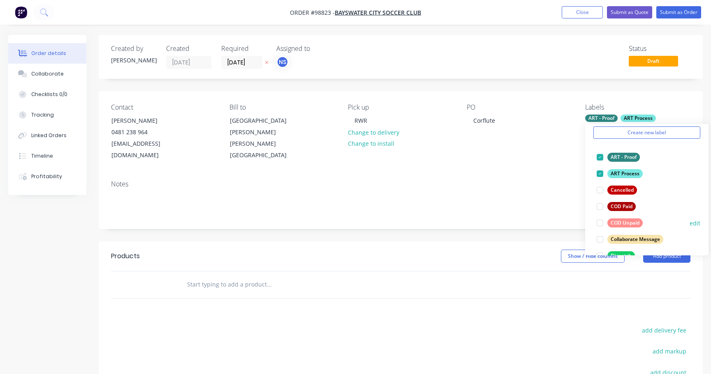
scroll to position [106, 0]
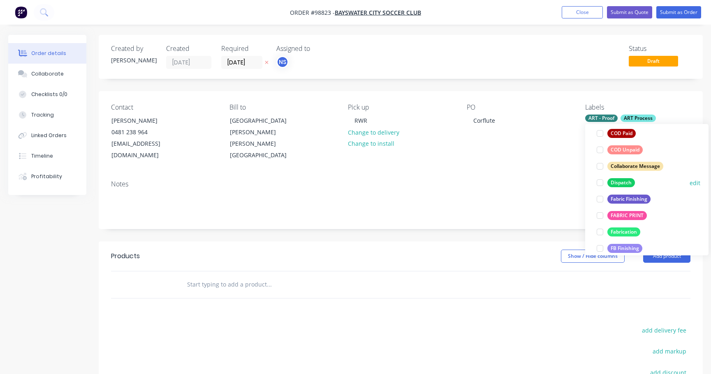
click at [600, 183] on div at bounding box center [599, 183] width 16 height 16
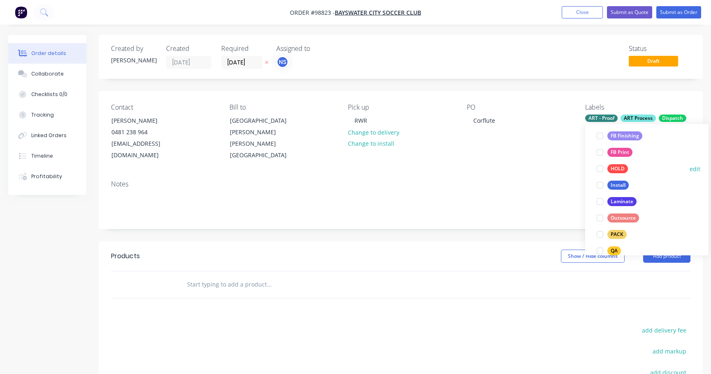
scroll to position [204, 0]
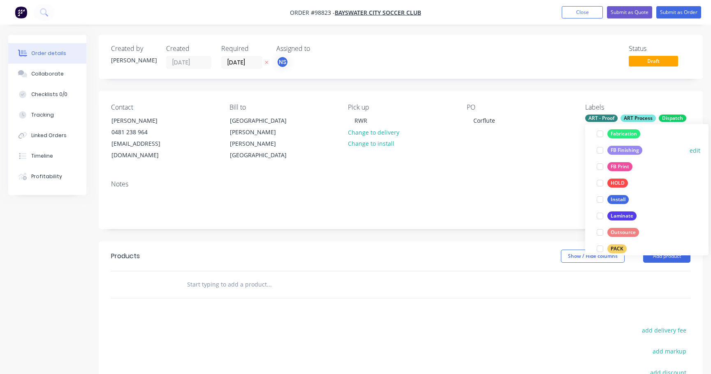
click at [601, 152] on div at bounding box center [599, 150] width 16 height 16
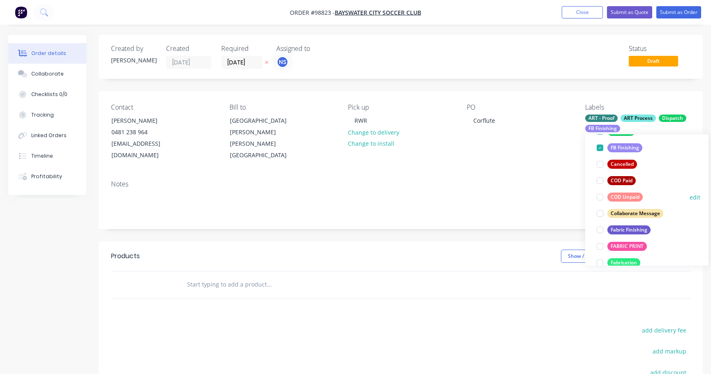
scroll to position [142, 0]
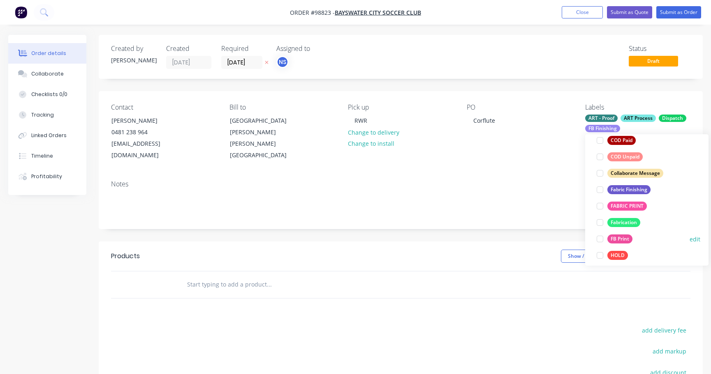
click at [600, 238] on div at bounding box center [599, 239] width 16 height 16
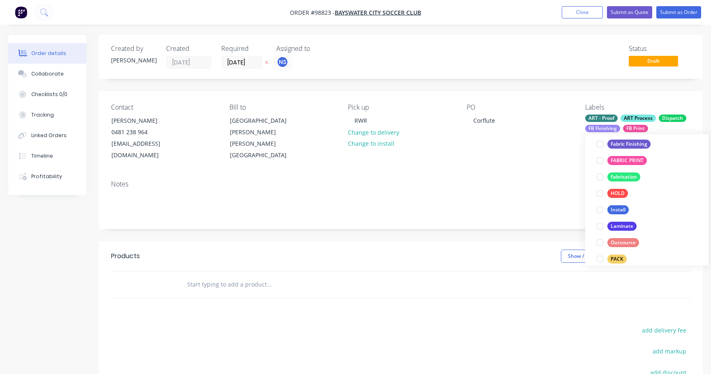
scroll to position [234, 0]
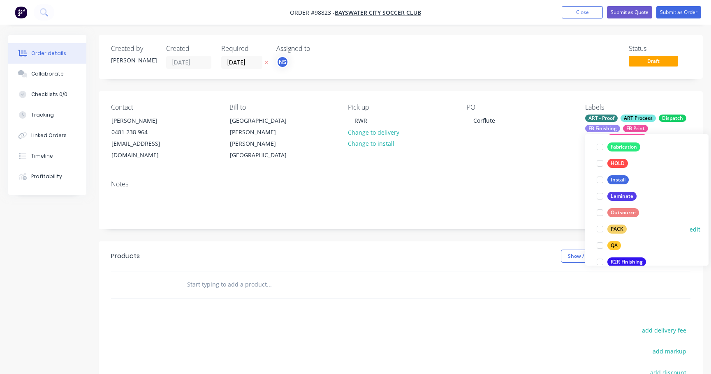
click at [600, 229] on div at bounding box center [599, 229] width 16 height 16
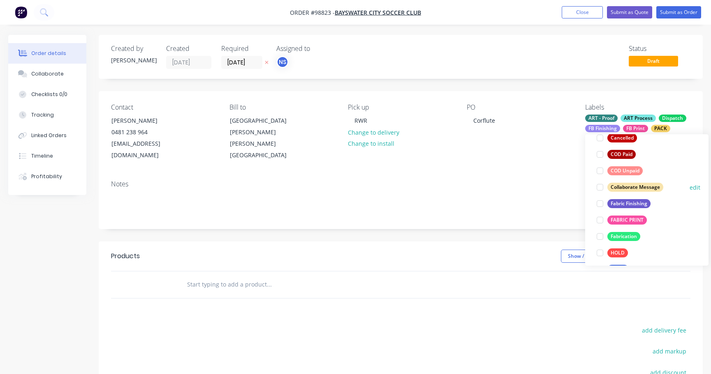
scroll to position [285, 0]
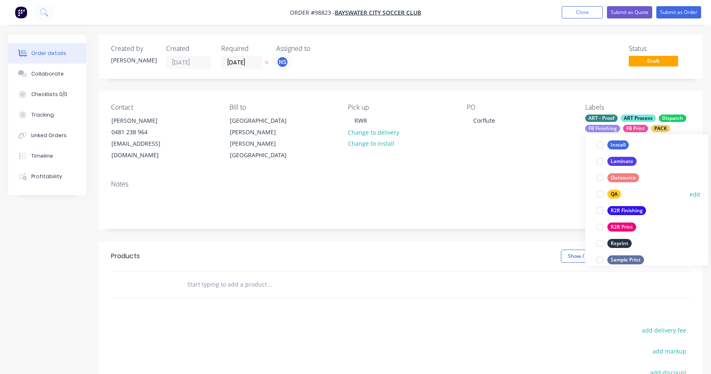
click at [600, 196] on div at bounding box center [599, 194] width 16 height 16
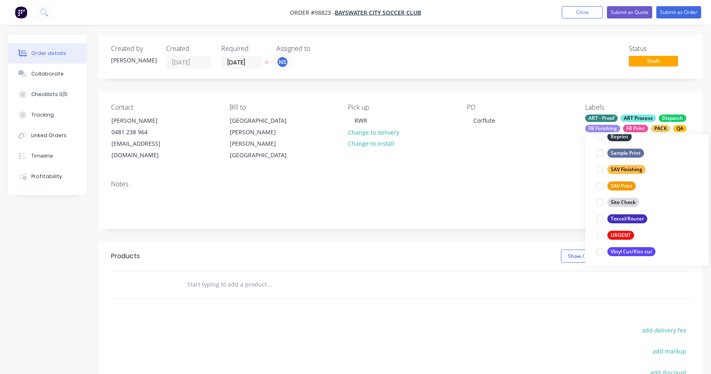
scroll to position [395, 0]
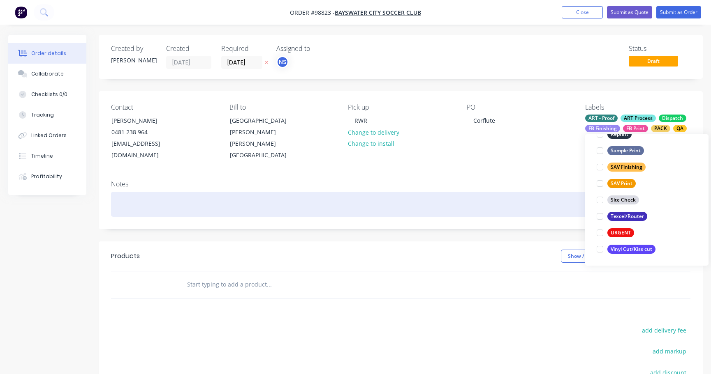
click at [123, 204] on div at bounding box center [400, 204] width 579 height 25
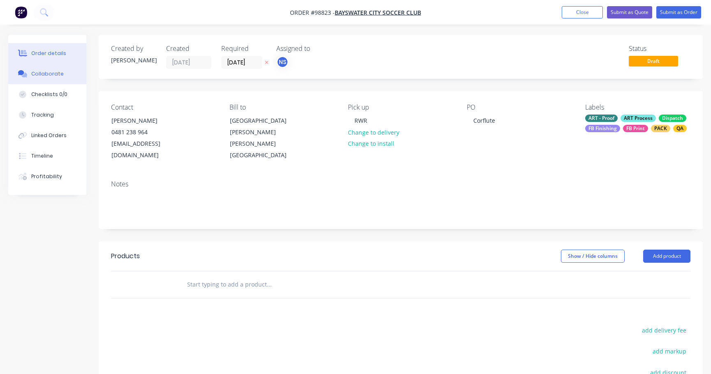
click at [47, 74] on div "Collaborate" at bounding box center [47, 73] width 32 height 7
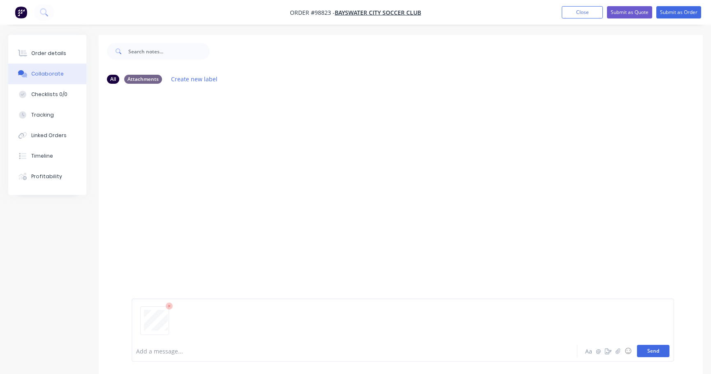
click at [655, 351] on button "Send" at bounding box center [653, 351] width 32 height 12
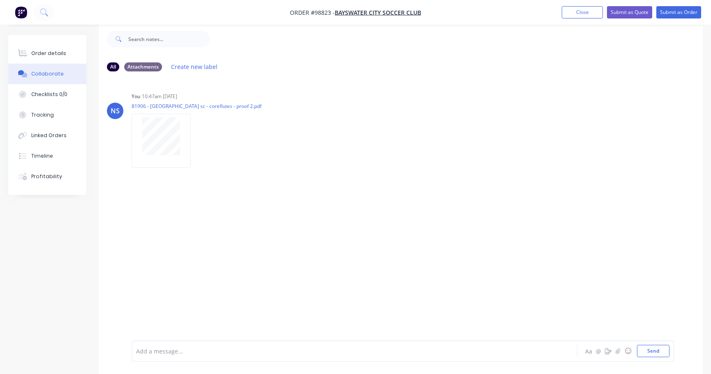
click at [180, 348] on div at bounding box center [336, 351] width 400 height 9
click at [650, 350] on button "Send" at bounding box center [653, 351] width 32 height 12
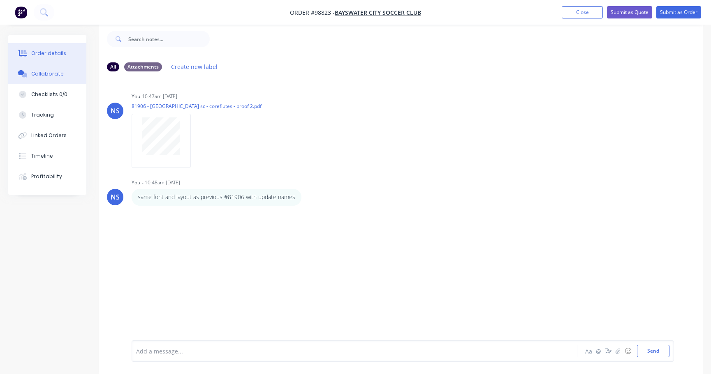
click at [54, 51] on div "Order details" at bounding box center [48, 53] width 35 height 7
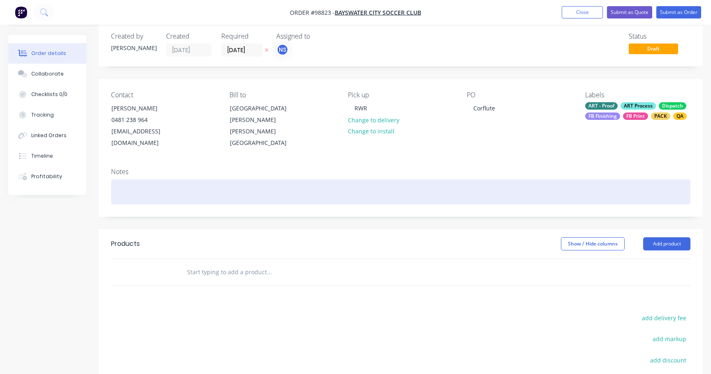
click at [136, 195] on div at bounding box center [400, 192] width 579 height 25
click at [194, 192] on div "ACC(14day)/Retail/Proof-Yes?RWR/Rep-TS" at bounding box center [400, 192] width 579 height 25
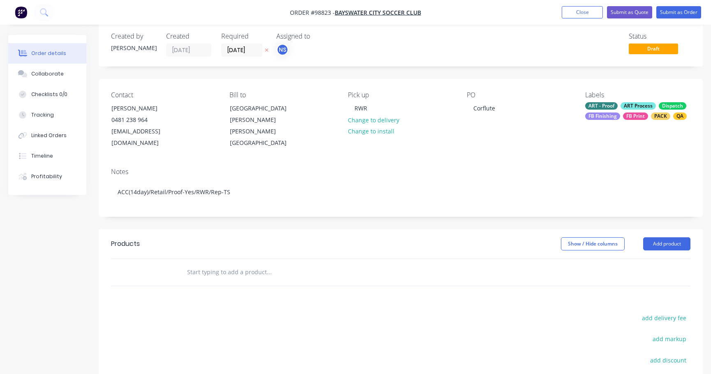
click at [214, 279] on input "text" at bounding box center [269, 272] width 164 height 16
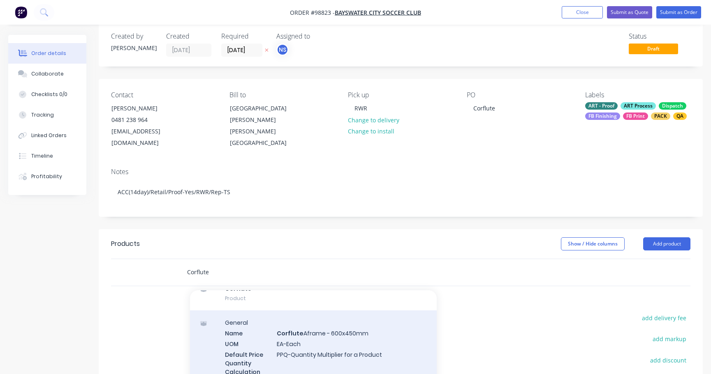
scroll to position [5, 0]
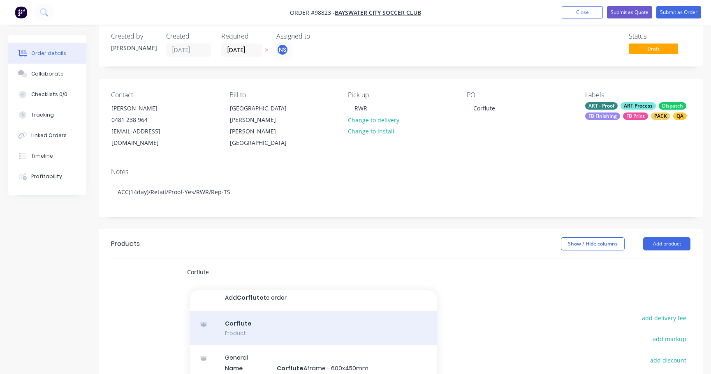
type input "Corflute"
click at [265, 327] on div "Corflute Product" at bounding box center [313, 329] width 247 height 35
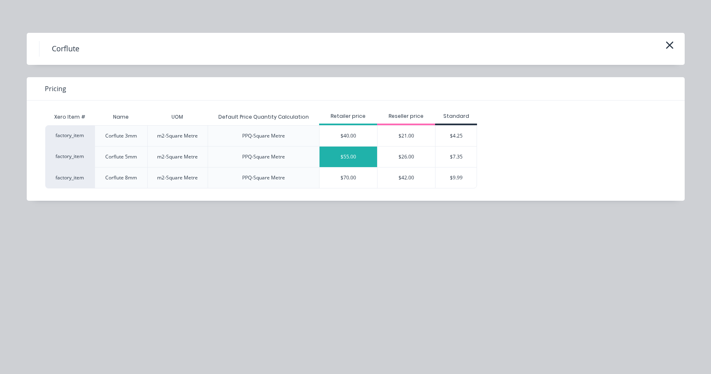
click at [346, 161] on div "$55.00" at bounding box center [348, 157] width 58 height 21
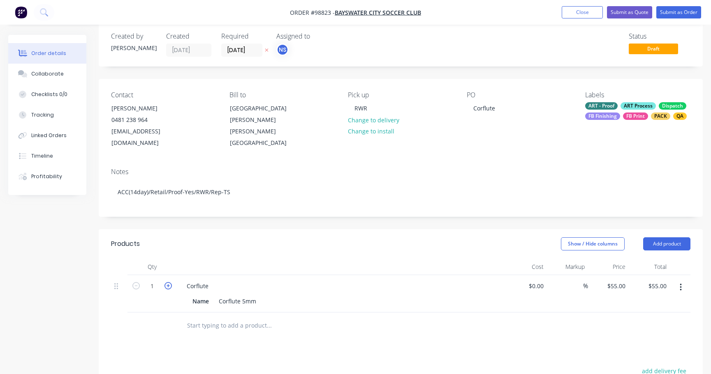
click at [168, 289] on icon "button" at bounding box center [167, 285] width 7 height 7
type input "2"
type input "$110.00"
click at [168, 289] on icon "button" at bounding box center [167, 285] width 7 height 7
type input "3"
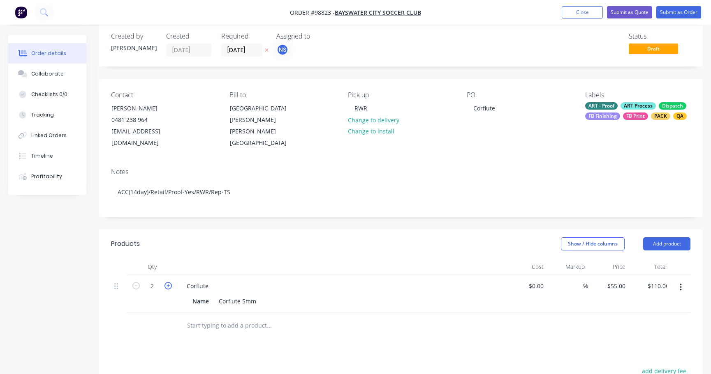
type input "$165.00"
click at [212, 285] on div "Corflute" at bounding box center [197, 286] width 35 height 12
click at [255, 286] on div "Corflute Scoreboard signs white back black font" at bounding box center [252, 286] width 144 height 12
click at [320, 286] on div "Corflute Scoreboard signs - white back black font" at bounding box center [255, 286] width 150 height 12
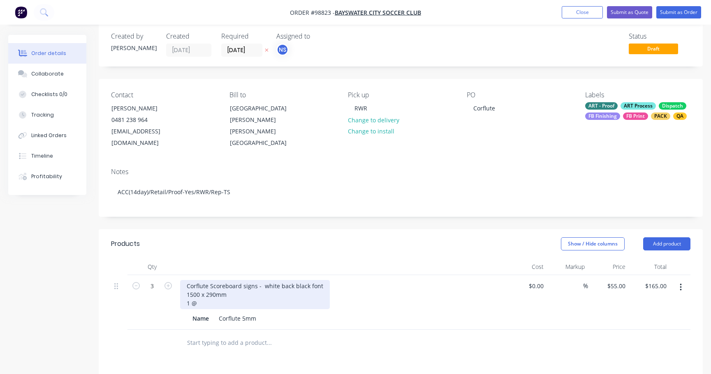
click at [200, 303] on div "Corflute Scoreboard signs - white back black font 1500 x 290mm 1 @" at bounding box center [255, 294] width 150 height 29
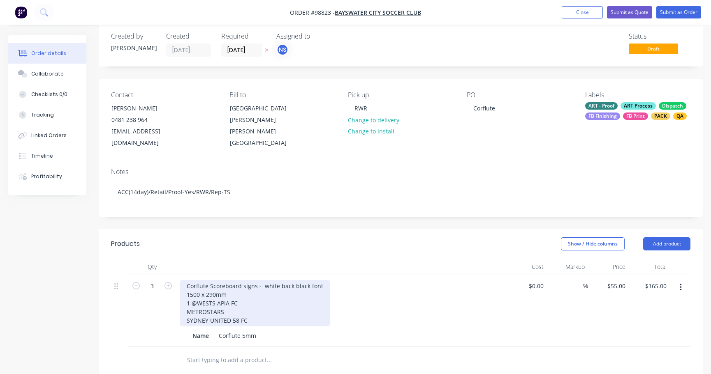
click at [196, 303] on div "Corflute Scoreboard signs - white back black font 1500 x 290mm 1 @WESTS APIA FC…" at bounding box center [255, 303] width 150 height 46
click at [186, 310] on div "Corflute Scoreboard signs - white back black font 1500 x 290mm 1 @ WESTS APIA F…" at bounding box center [255, 303] width 150 height 46
click at [185, 320] on div "Corflute Scoreboard signs - white back black font 1500 x 290mm 1 @ WESTS APIA F…" at bounding box center [255, 303] width 150 height 46
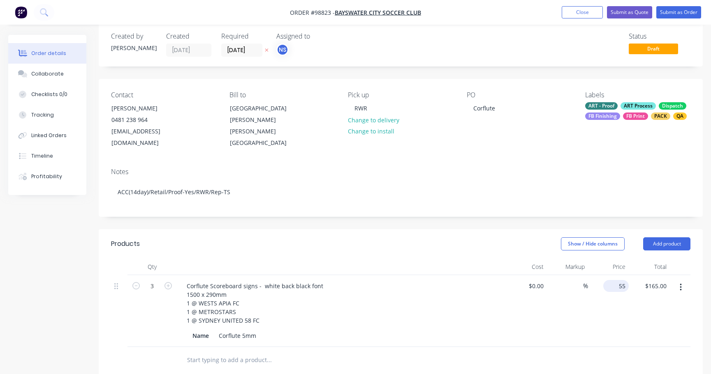
click at [610, 283] on div "55 $55.00" at bounding box center [608, 311] width 41 height 72
type input "$41.50"
type input "$124.50"
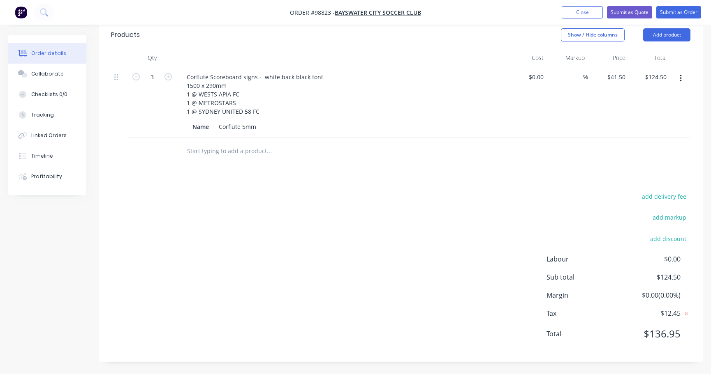
click at [208, 149] on input "text" at bounding box center [269, 151] width 164 height 16
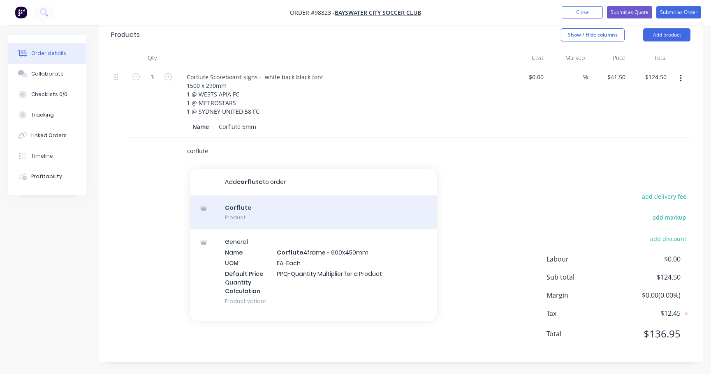
type input "corflute"
click at [270, 209] on div "Corflute Product" at bounding box center [313, 213] width 247 height 35
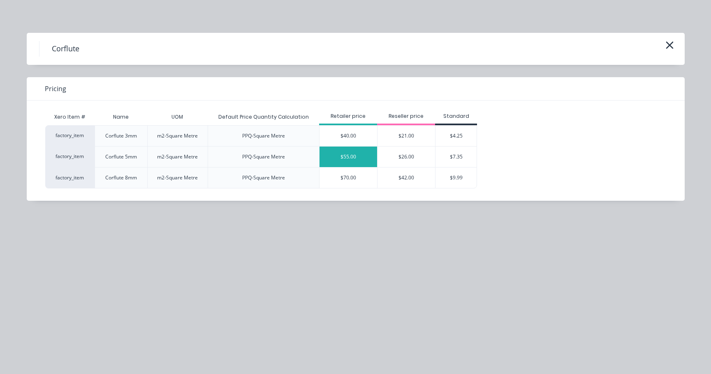
click at [359, 154] on div "$55.00" at bounding box center [348, 157] width 58 height 21
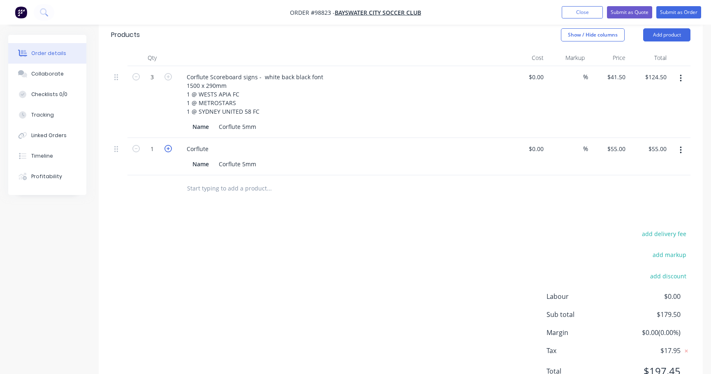
click at [169, 150] on icon "button" at bounding box center [167, 148] width 7 height 7
type input "2"
type input "$110.00"
click at [169, 150] on icon "button" at bounding box center [167, 148] width 7 height 7
type input "3"
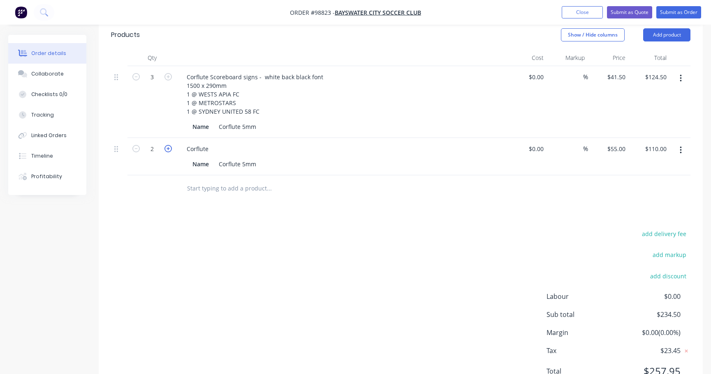
type input "$165.00"
click at [169, 150] on icon "button" at bounding box center [167, 148] width 7 height 7
type input "4"
type input "$220.00"
click at [169, 150] on icon "button" at bounding box center [167, 148] width 7 height 7
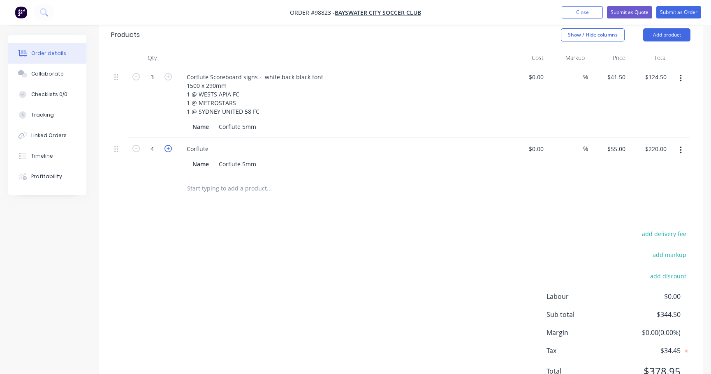
type input "5"
type input "$275.00"
click at [169, 150] on icon "button" at bounding box center [167, 148] width 7 height 7
type input "6"
type input "$330.00"
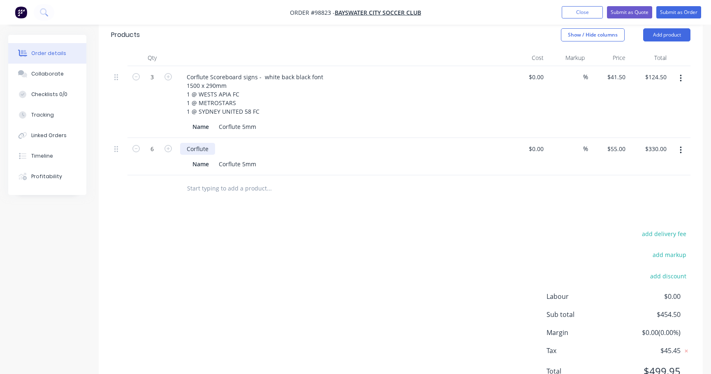
click at [213, 149] on div "Corflute" at bounding box center [197, 149] width 35 height 12
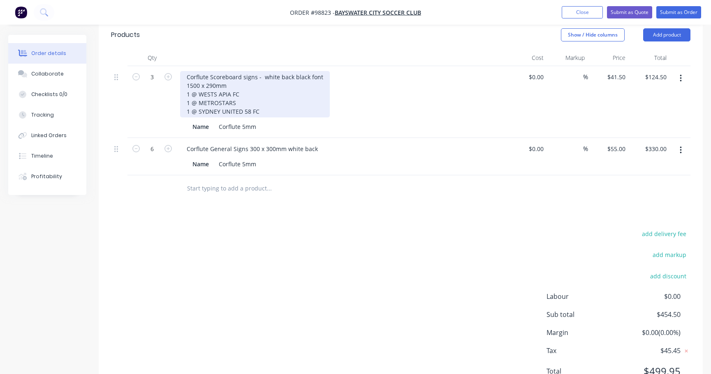
click at [290, 77] on div "Corflute Scoreboard signs - white back black font 1500 x 290mm 1 @ WESTS APIA F…" at bounding box center [255, 94] width 150 height 46
click at [291, 78] on div "Corflute Scoreboard signs - white back black font 1500 x 290mm 1 @ WESTS APIA F…" at bounding box center [255, 94] width 150 height 46
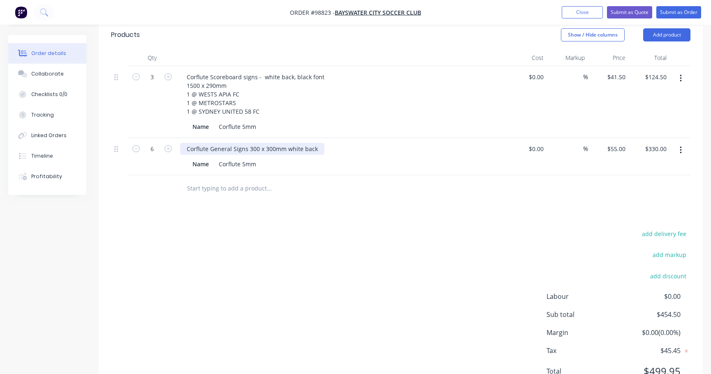
drag, startPoint x: 314, startPoint y: 149, endPoint x: 341, endPoint y: 155, distance: 27.5
click at [314, 149] on div "Corflute General Signs 300 x 300mm white back" at bounding box center [252, 149] width 144 height 12
click at [313, 150] on div "Corflute General Signs 300 x 300mm white back" at bounding box center [252, 149] width 144 height 12
click at [345, 149] on div "Corflute General Signs 300 x 300mm white back, black font" at bounding box center [267, 149] width 174 height 12
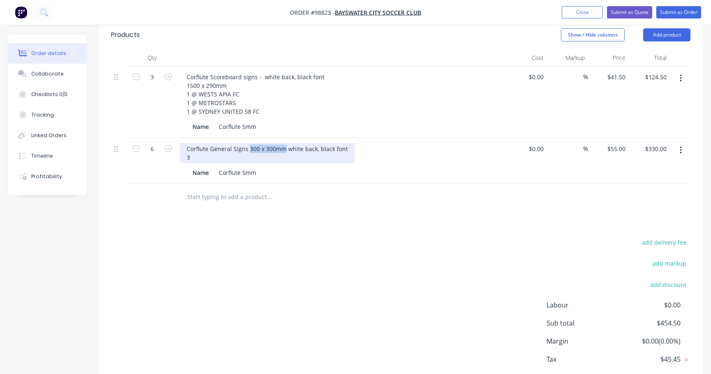
drag, startPoint x: 248, startPoint y: 149, endPoint x: 284, endPoint y: 148, distance: 35.8
click at [284, 148] on div "Corflute General Signs 300 x 300mm white back, black font 3" at bounding box center [267, 153] width 174 height 21
click at [187, 157] on div "Corflute General Signs white back, black font 3" at bounding box center [249, 153] width 138 height 21
click at [189, 158] on div "Corflute General Signs white back, black font 3300 x 300mm" at bounding box center [249, 153] width 138 height 21
drag, startPoint x: 245, startPoint y: 148, endPoint x: 260, endPoint y: 156, distance: 17.3
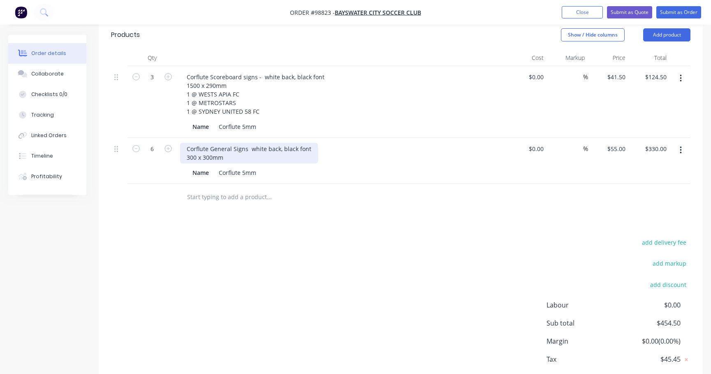
click at [245, 148] on div "Corflute General Signs white back, black font 300 x 300mm" at bounding box center [249, 153] width 138 height 21
click at [228, 158] on div "Corflute General Signs - white back, black font 300 x 300mm" at bounding box center [250, 153] width 141 height 21
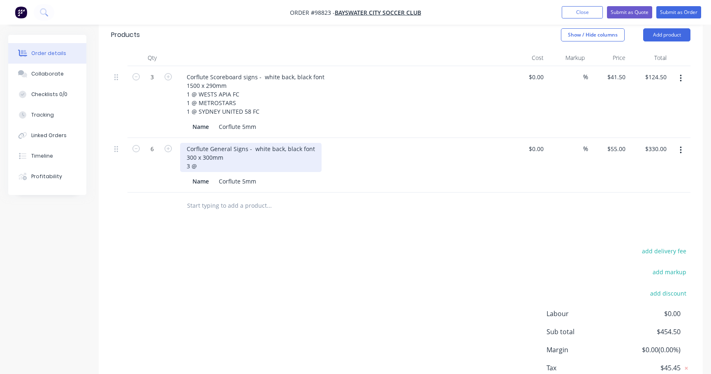
click at [200, 165] on div "Corflute General Signs - white back, black font 300 x 300mm 3 @" at bounding box center [250, 157] width 141 height 29
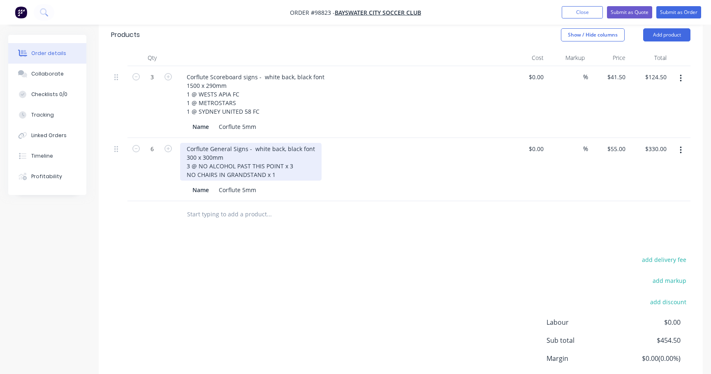
click at [291, 166] on div "Corflute General Signs - white back, black font 300 x 300mm 3 @ NO ALCOHOL PAST…" at bounding box center [250, 162] width 141 height 38
click at [186, 175] on div "Corflute General Signs - white back, black font 300 x 300mm 3 @ NO ALCOHOL PAST…" at bounding box center [250, 162] width 141 height 38
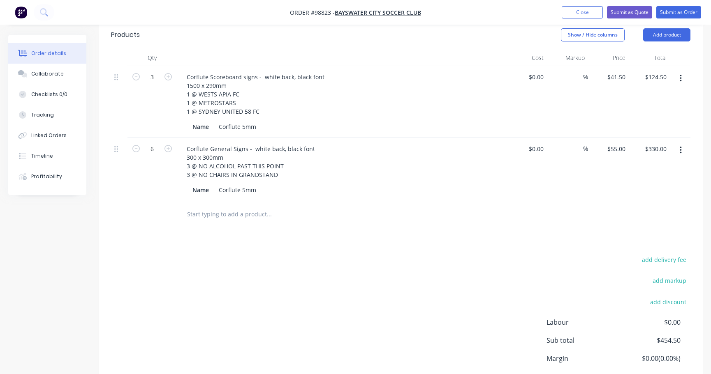
click at [224, 213] on input "text" at bounding box center [269, 214] width 164 height 16
click at [673, 37] on button "Add product" at bounding box center [666, 34] width 47 height 13
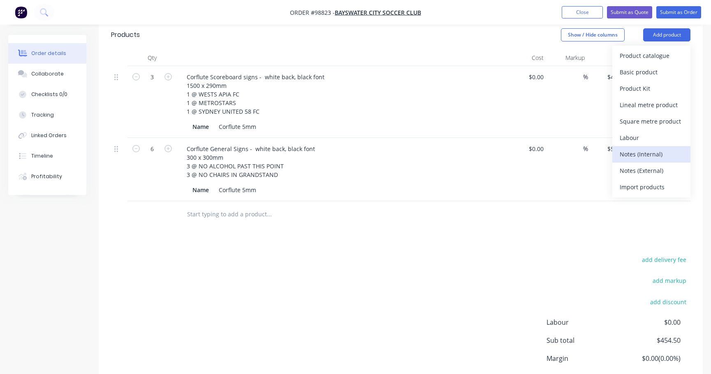
click at [660, 157] on div "Notes (Internal)" at bounding box center [650, 154] width 63 height 12
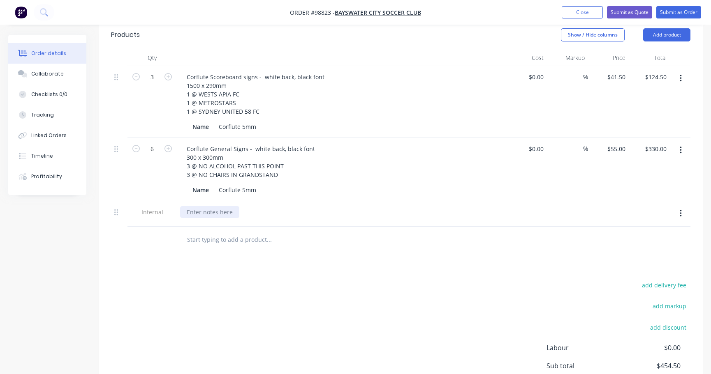
click at [186, 215] on div at bounding box center [209, 212] width 59 height 12
click at [324, 212] on div "Artwork same font and layout as previous #81906 pcopy of proof in collab" at bounding box center [288, 212] width 216 height 12
click at [382, 212] on div "Artwork same font and layout as previous #81906 copy of proof in collab" at bounding box center [286, 212] width 213 height 12
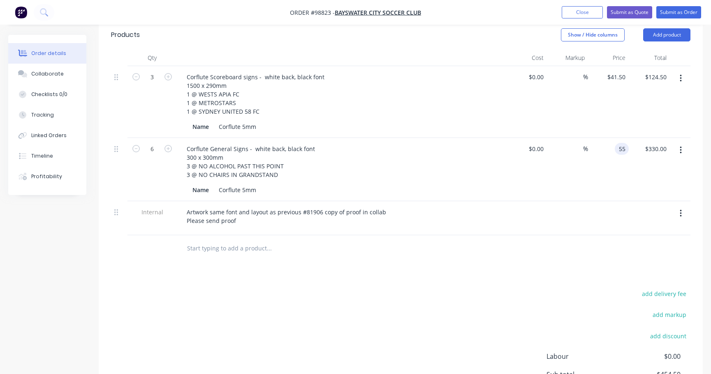
click at [612, 148] on div "55 55" at bounding box center [608, 169] width 41 height 63
type input "$9.40"
type input "$56.40"
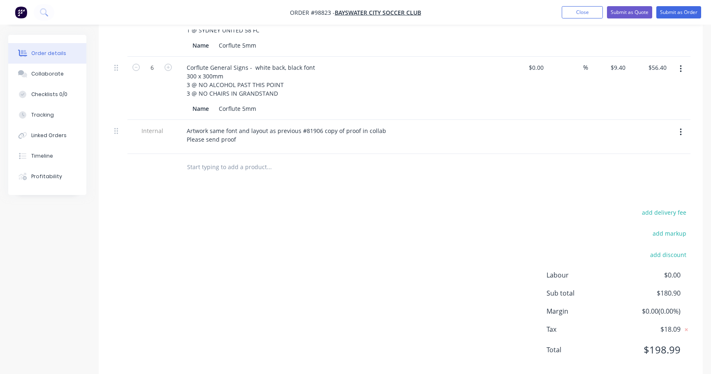
scroll to position [15, 0]
